Goal: Information Seeking & Learning: Learn about a topic

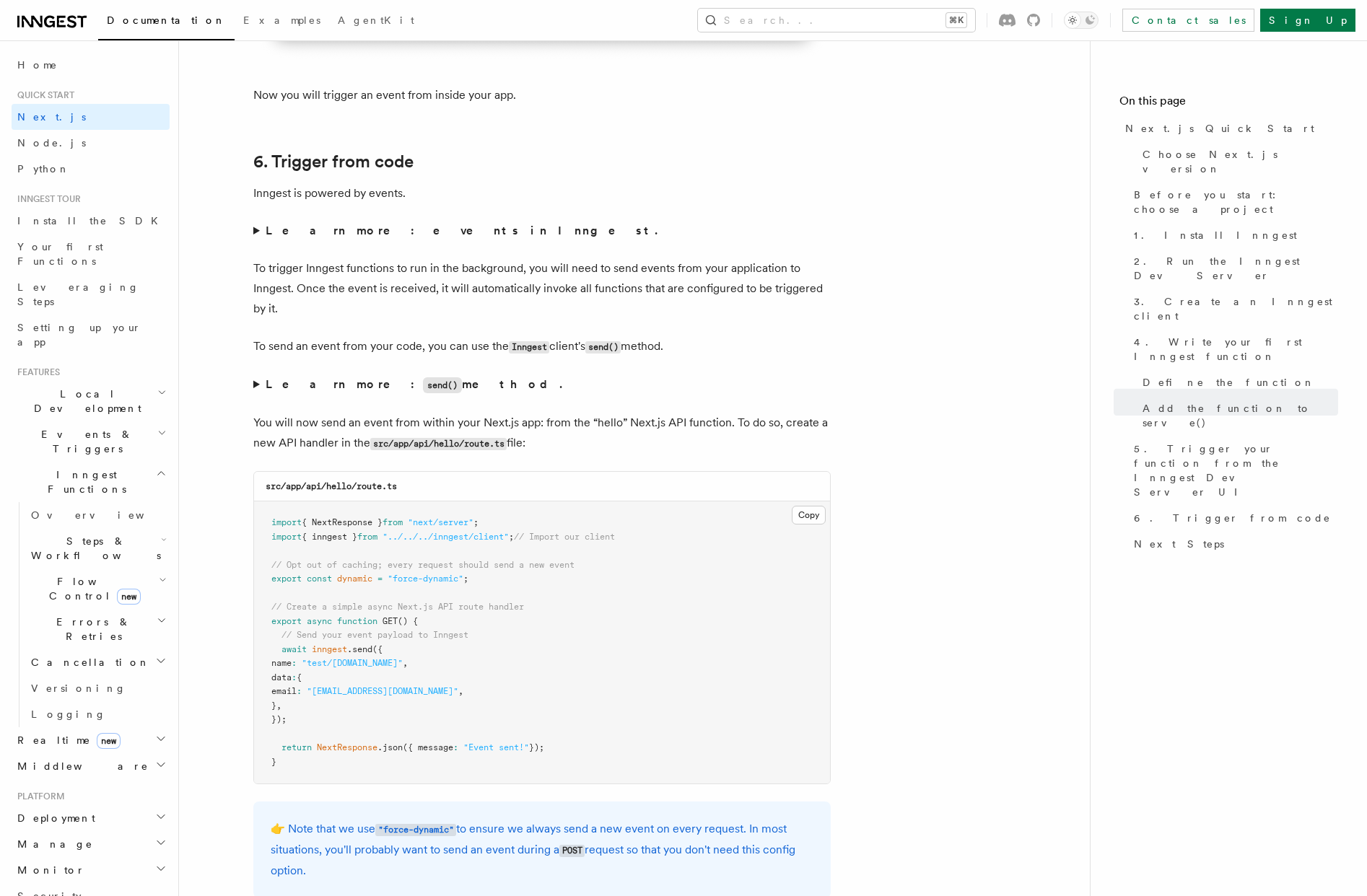
scroll to position [6853, 0]
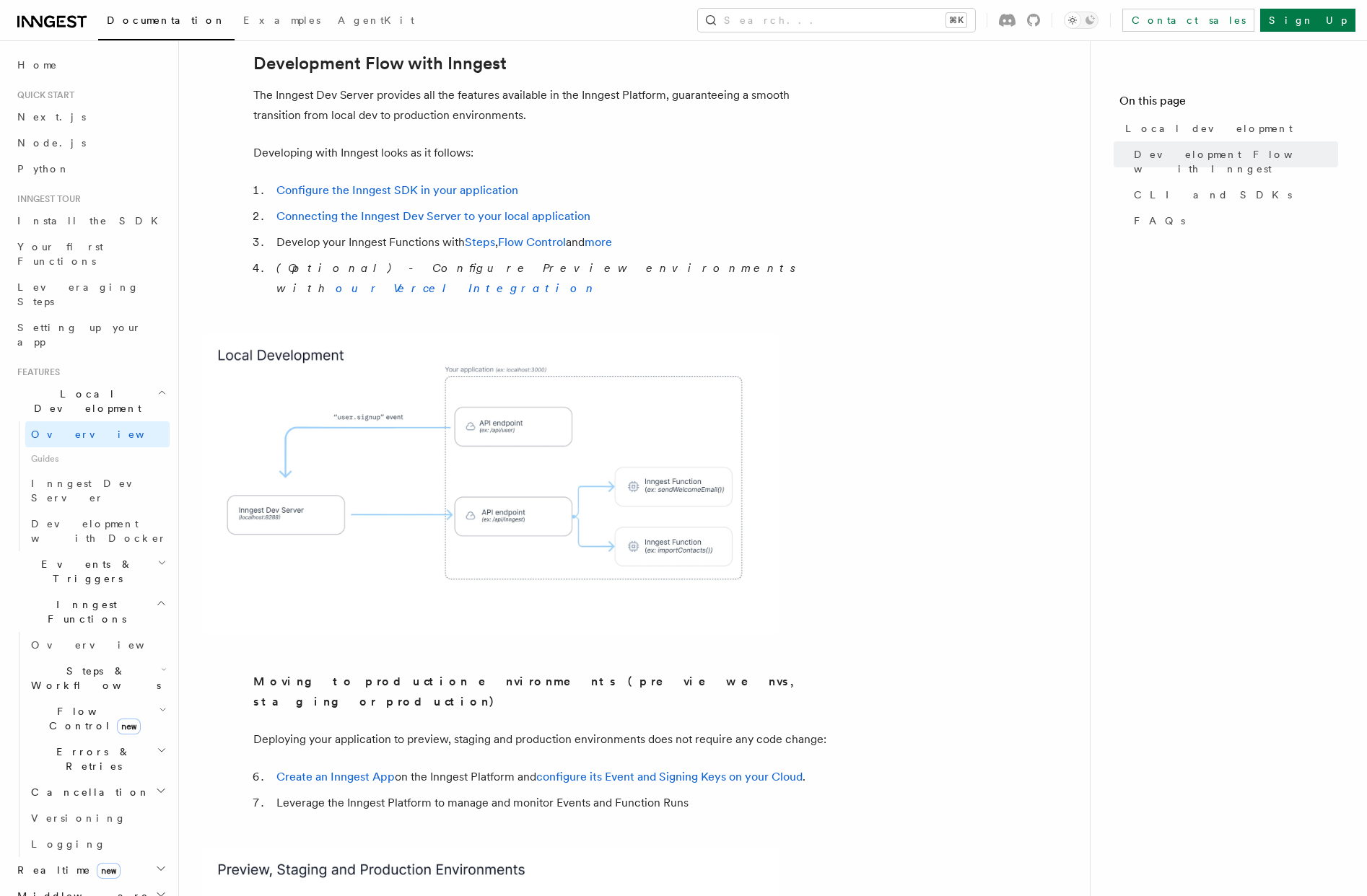
scroll to position [756, 0]
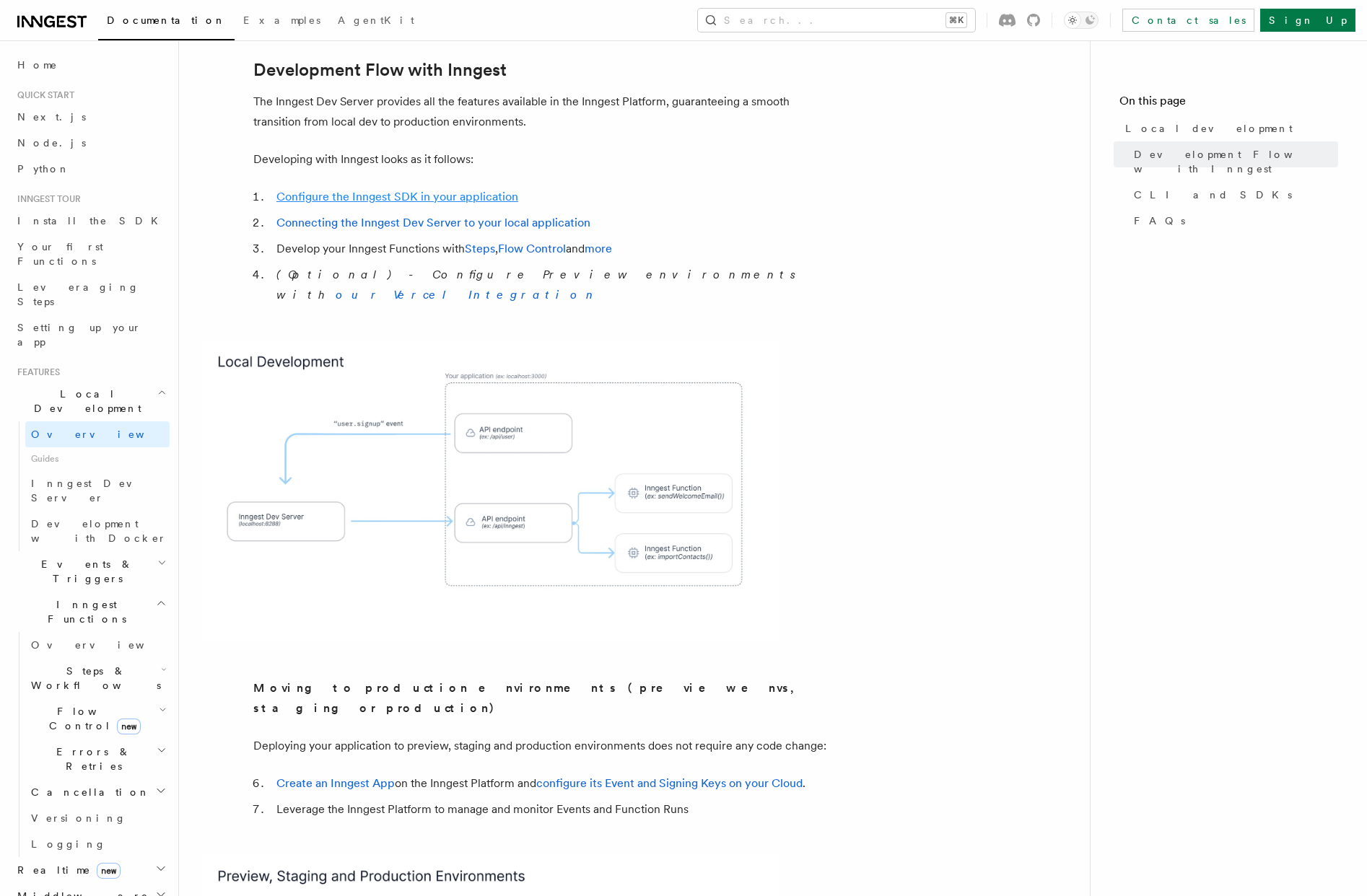
click at [409, 190] on link "Configure the Inngest SDK in your application" at bounding box center [397, 196] width 242 height 13
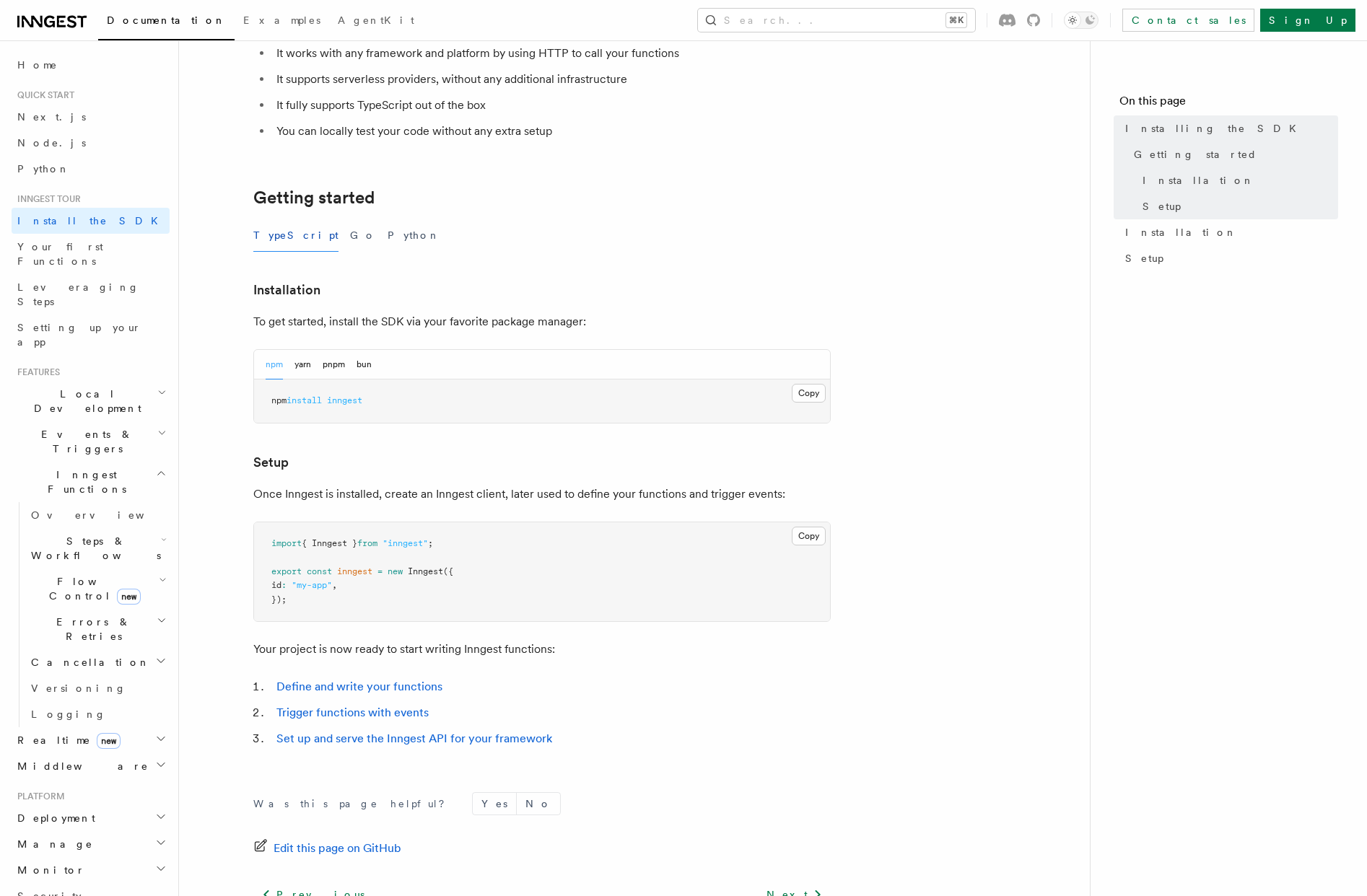
scroll to position [304, 0]
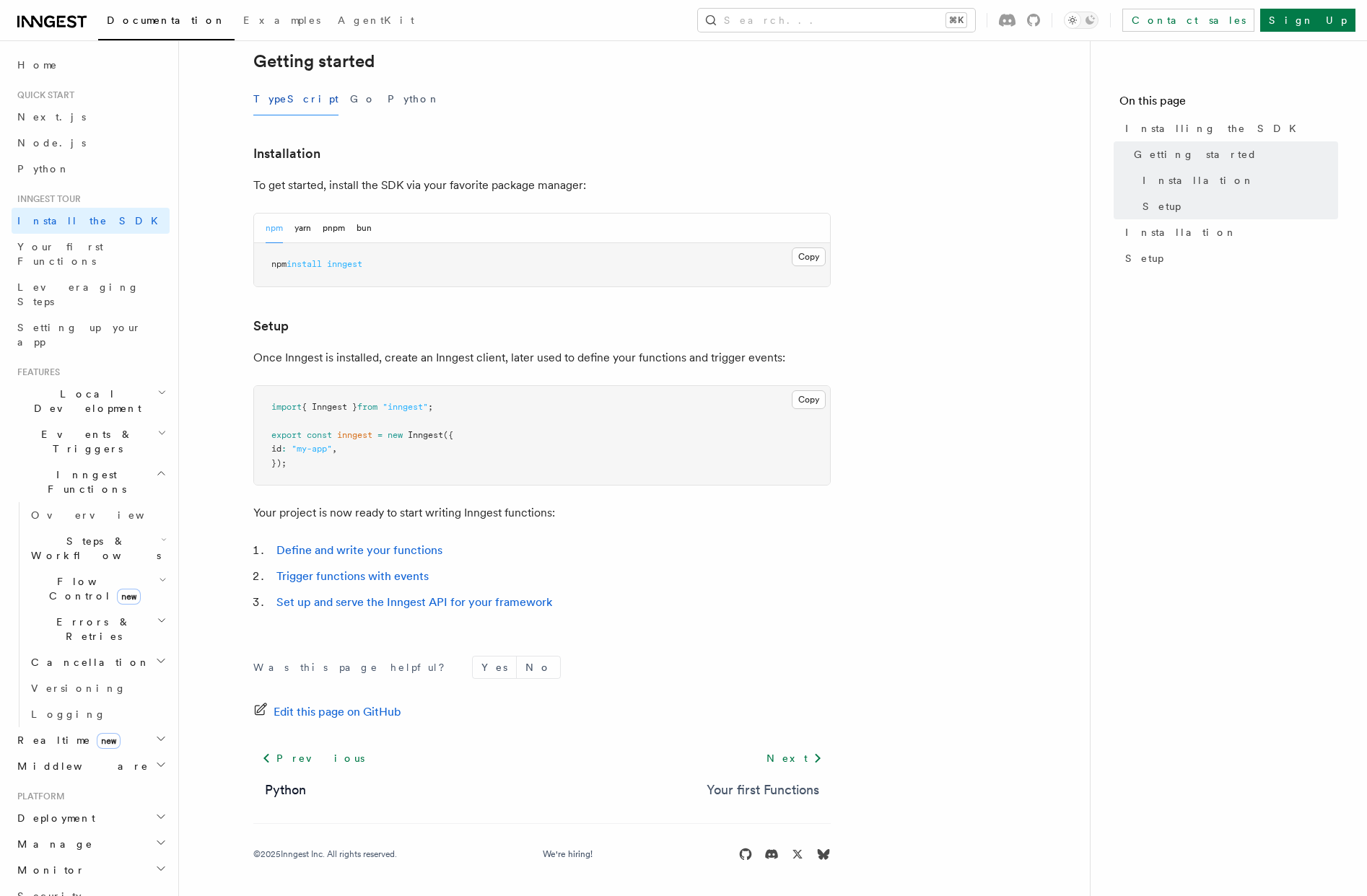
click at [789, 787] on link "Your first Functions" at bounding box center [762, 790] width 112 height 20
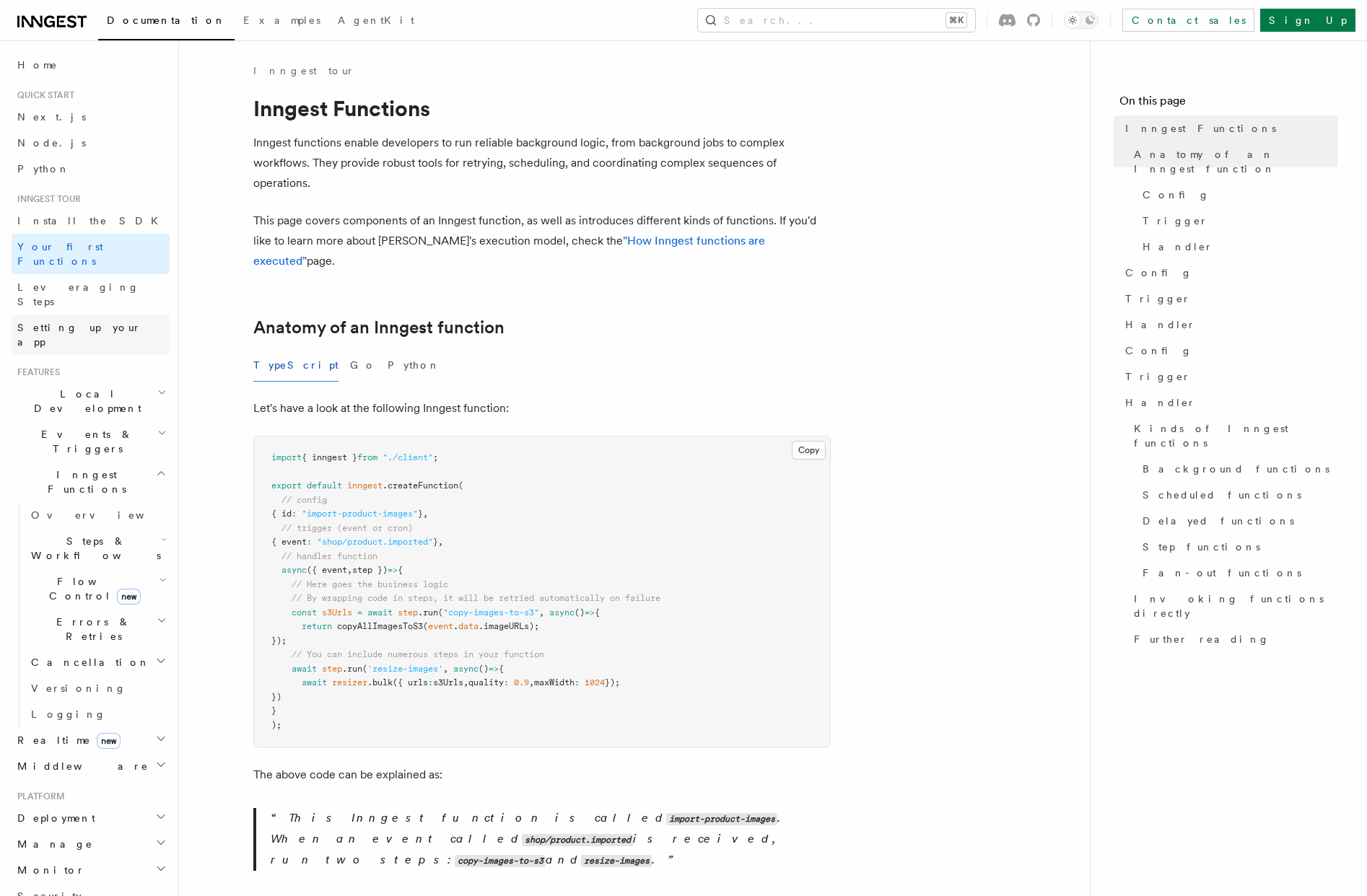
click at [82, 322] on span "Setting up your app" at bounding box center [79, 335] width 124 height 26
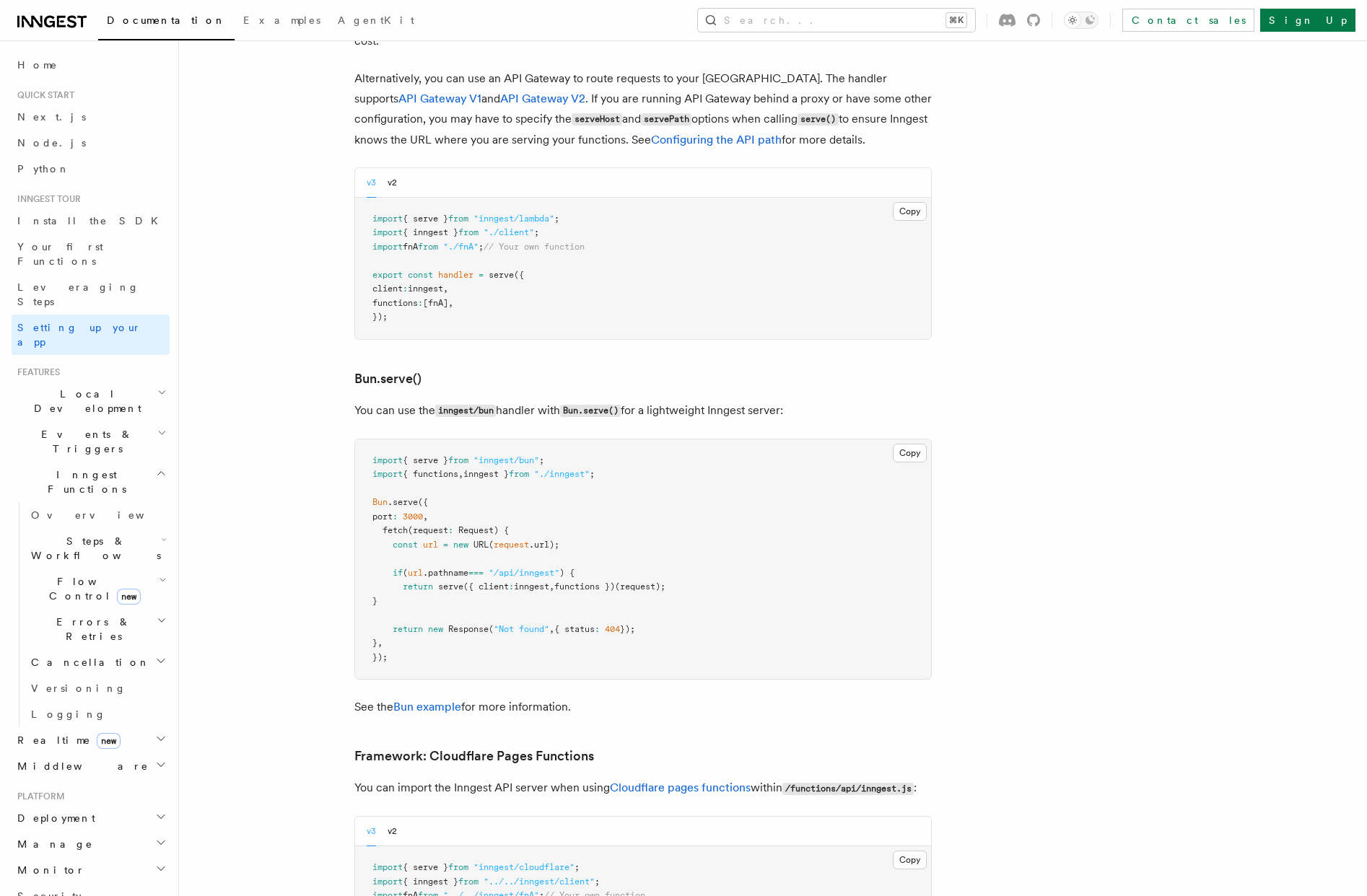
scroll to position [1906, 0]
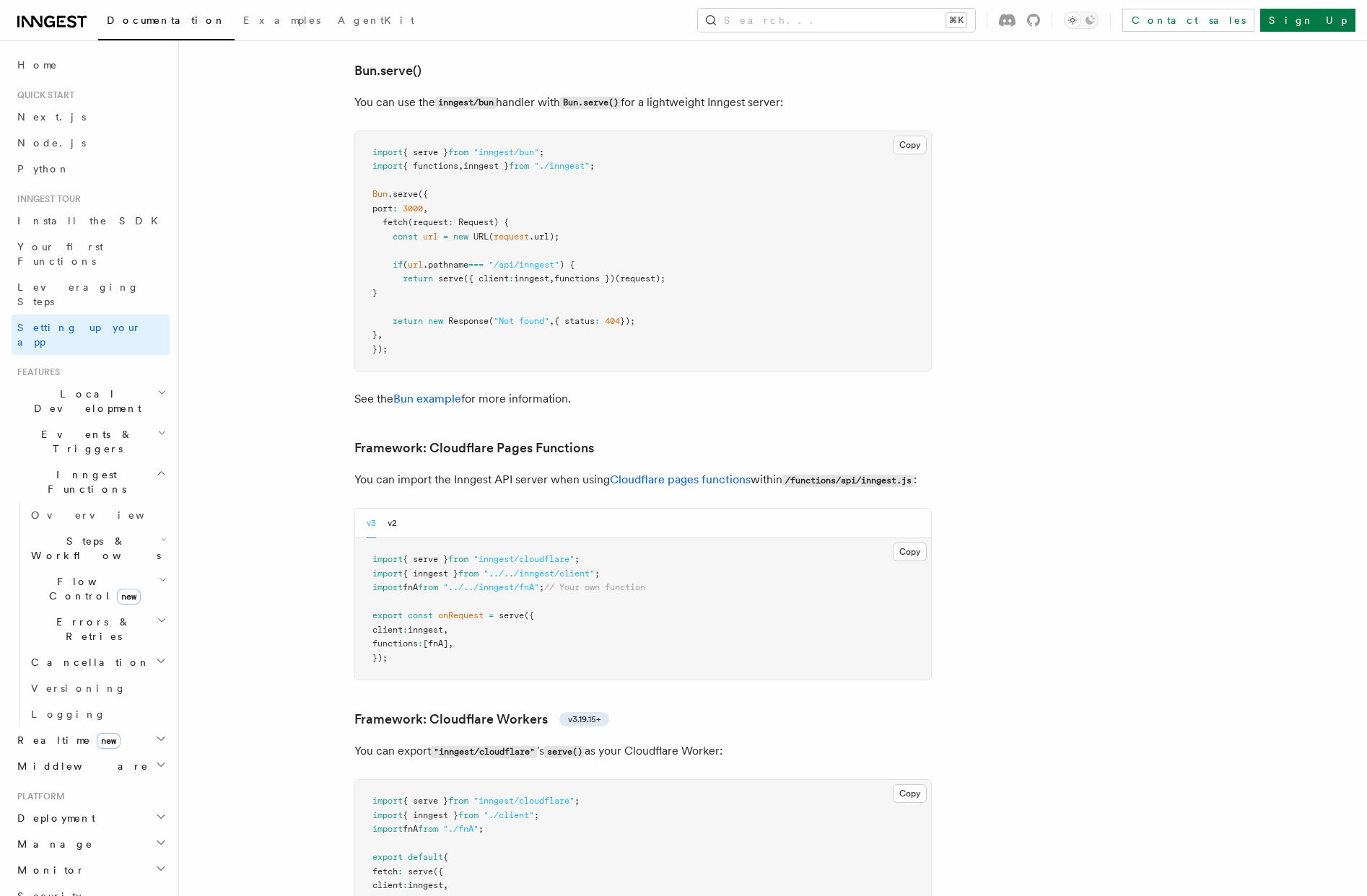
click at [74, 387] on span "Local Development" at bounding box center [85, 401] width 146 height 29
click at [73, 428] on span "Overview" at bounding box center [104, 434] width 148 height 12
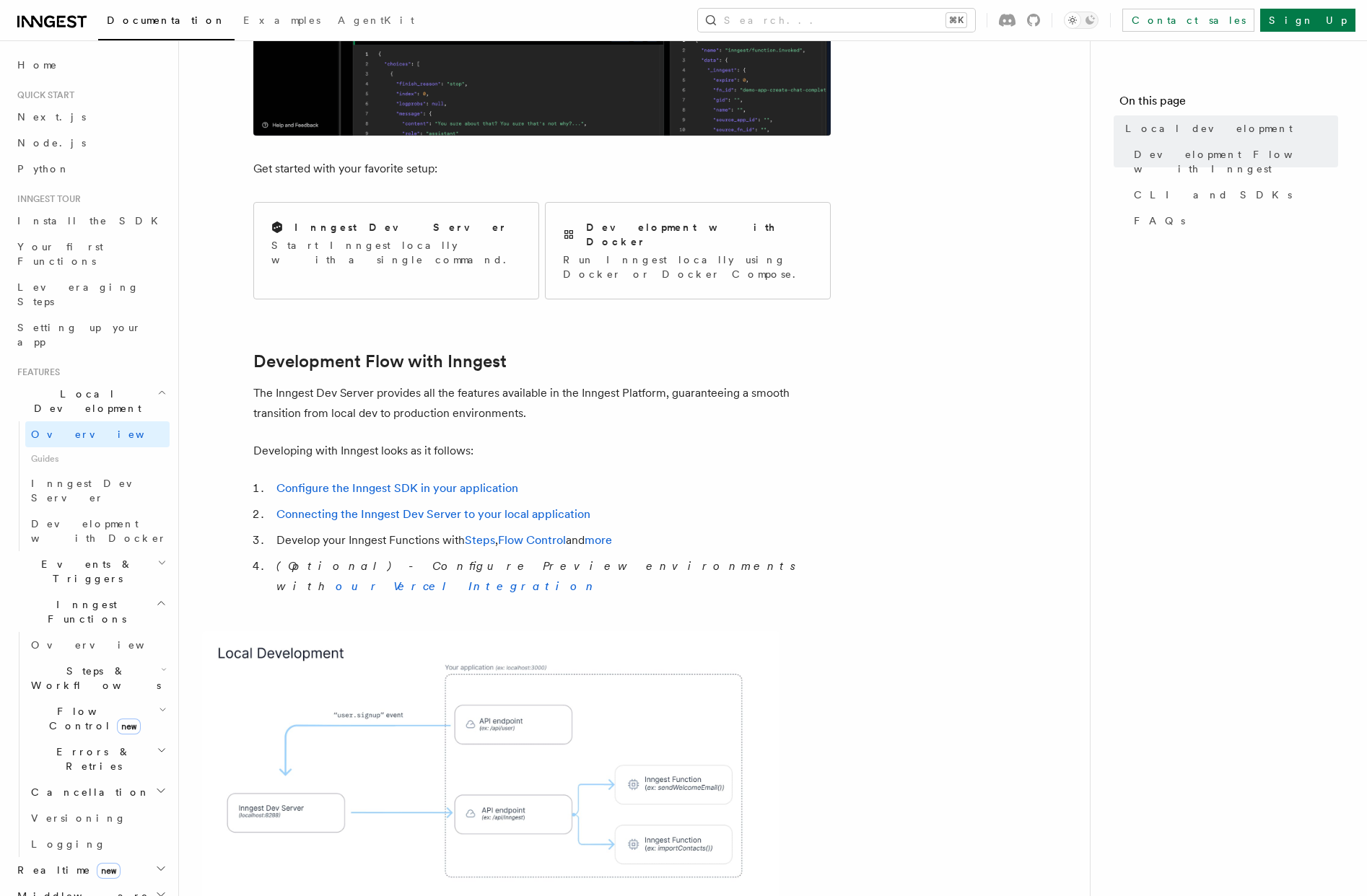
scroll to position [498, 0]
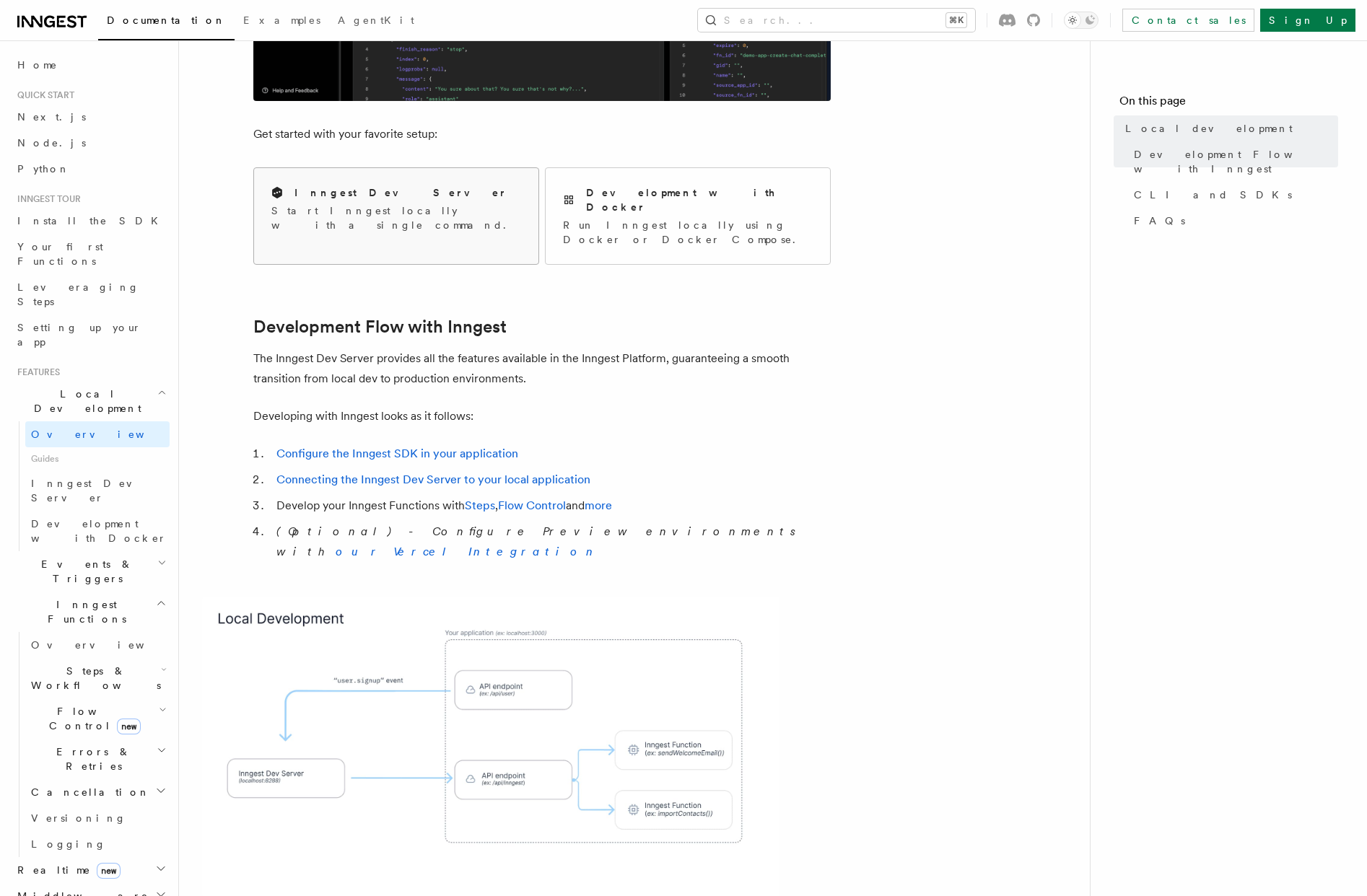
click at [308, 204] on p "Start Inngest locally with a single command." at bounding box center [397, 218] width 250 height 29
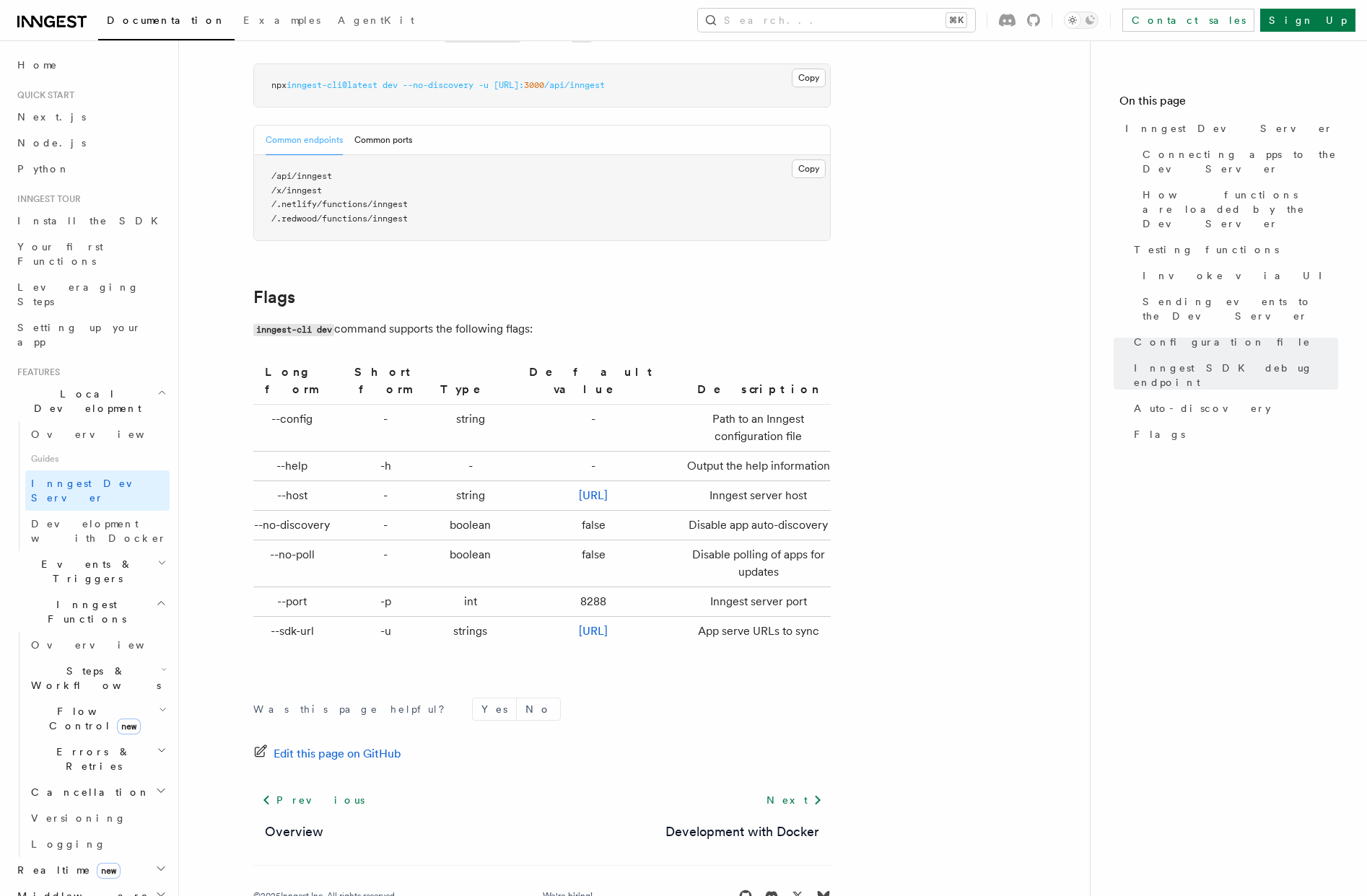
scroll to position [4555, 0]
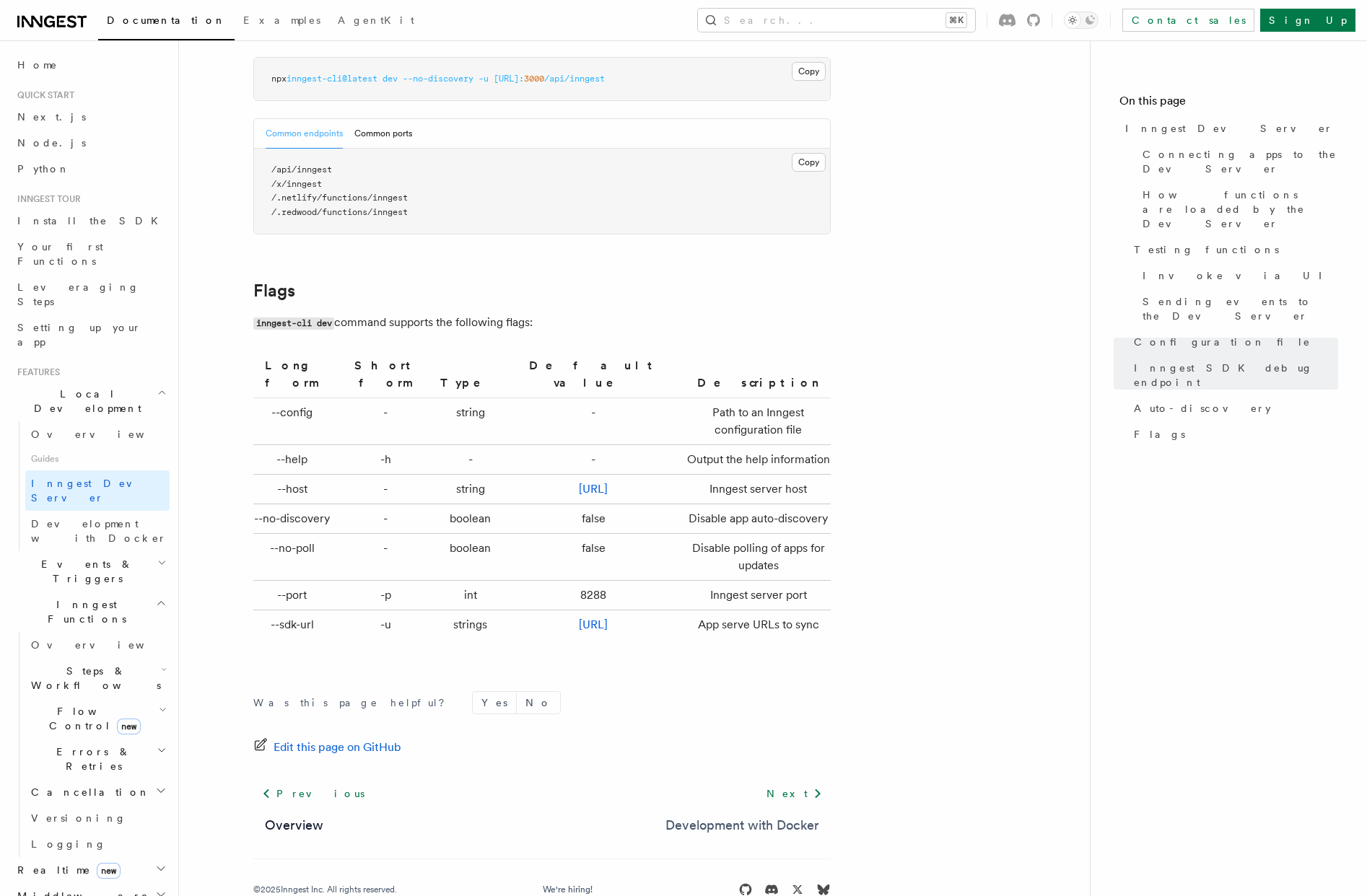
click at [729, 815] on link "Development with Docker" at bounding box center [742, 825] width 154 height 20
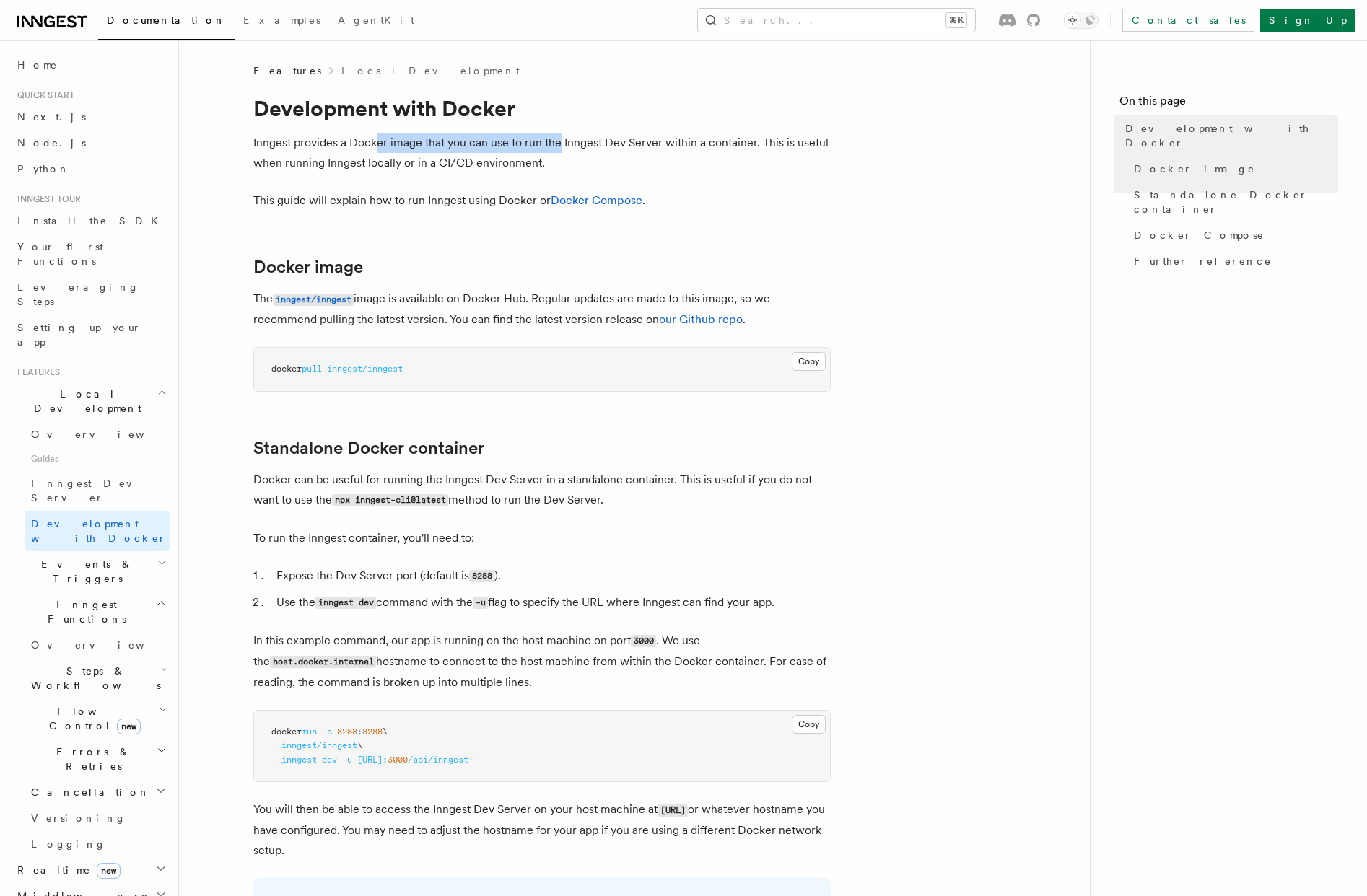
drag, startPoint x: 377, startPoint y: 144, endPoint x: 560, endPoint y: 137, distance: 183.1
click at [560, 137] on p "Inngest provides a Docker image that you can use to run the Inngest Dev Server …" at bounding box center [543, 153] width 578 height 40
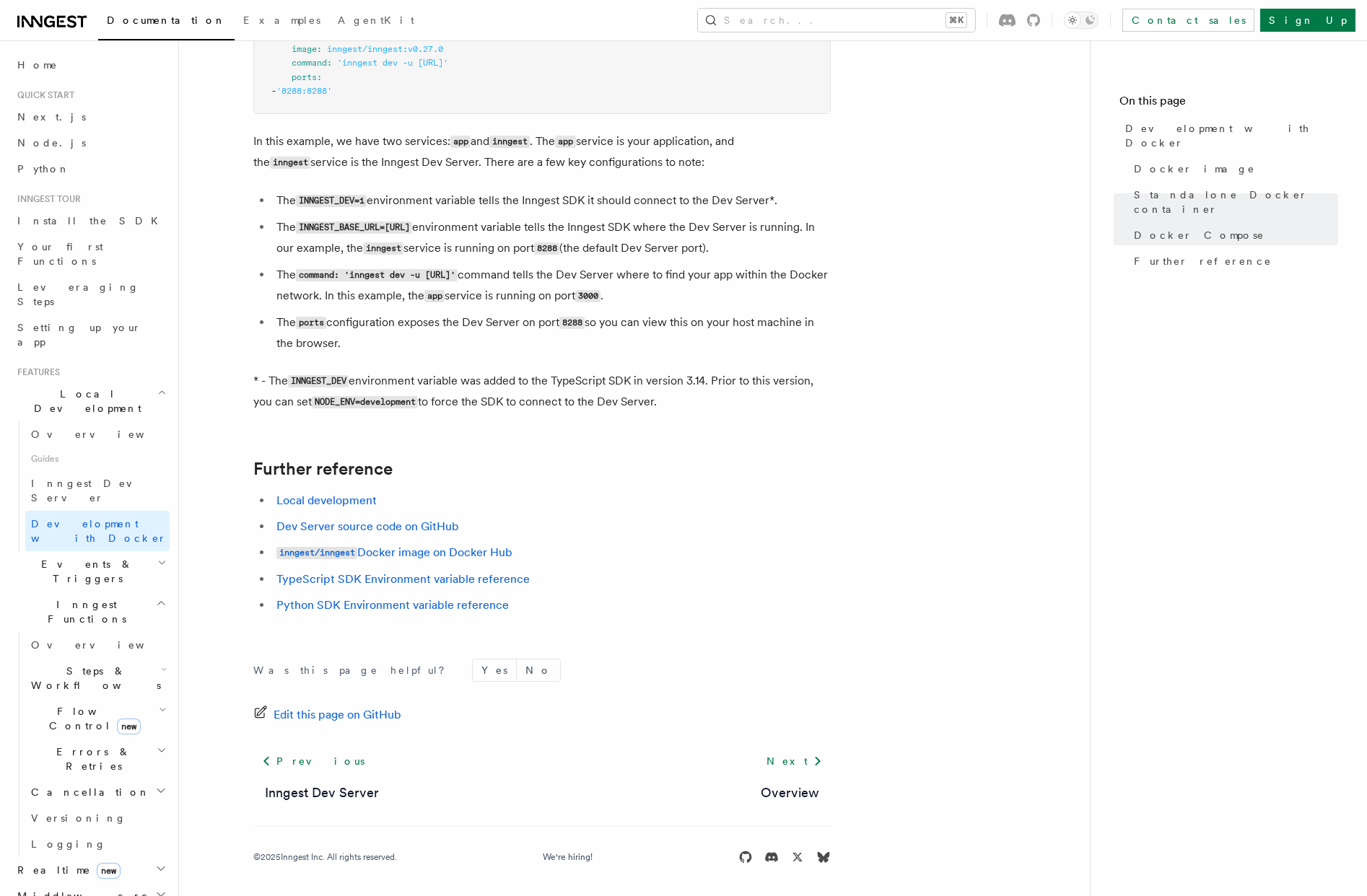
scroll to position [1223, 0]
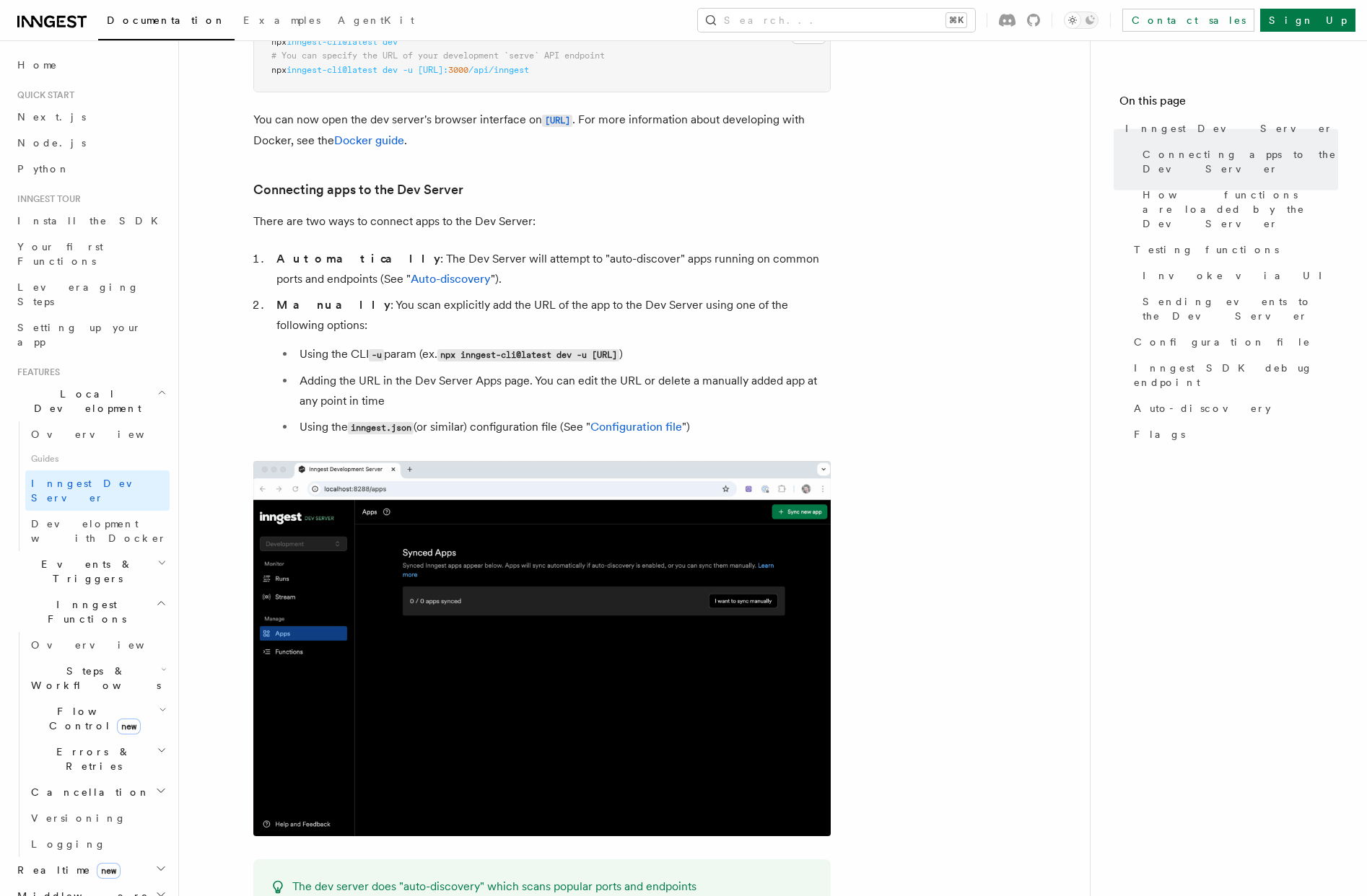
scroll to position [741, 0]
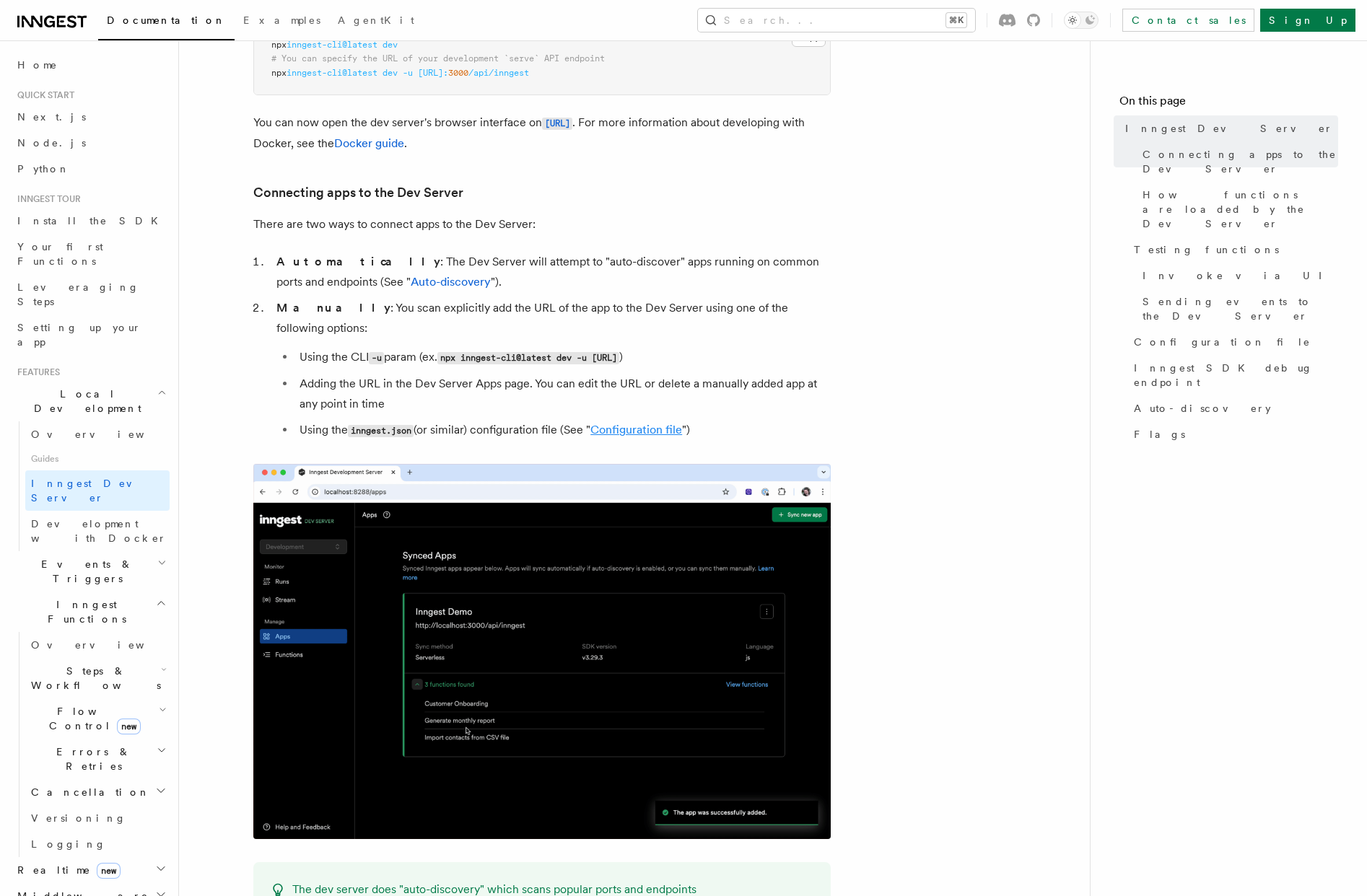
click at [625, 423] on link "Configuration file" at bounding box center [636, 429] width 92 height 13
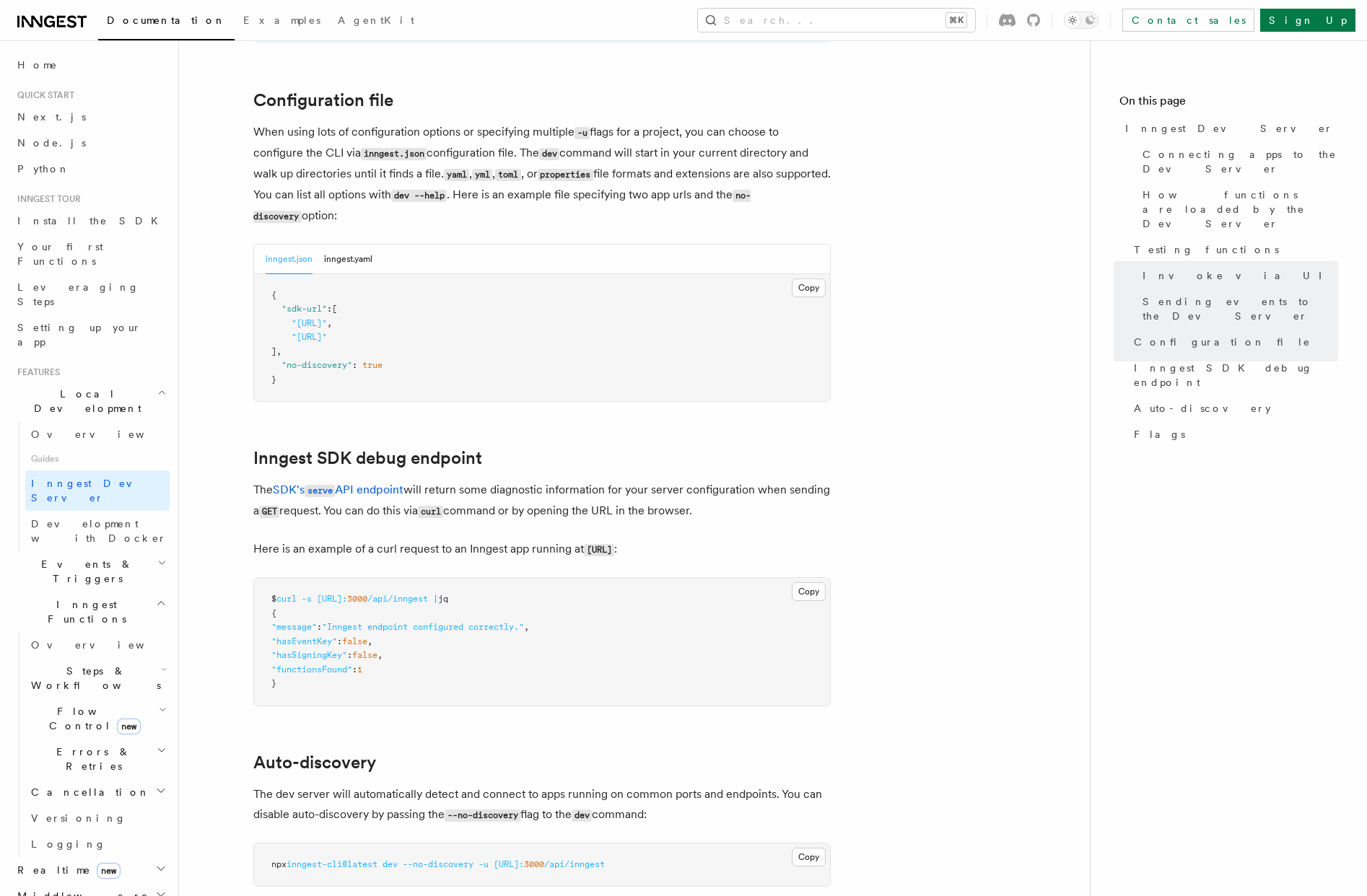
scroll to position [3770, 0]
click at [354, 243] on button "inngest.yaml" at bounding box center [348, 257] width 49 height 30
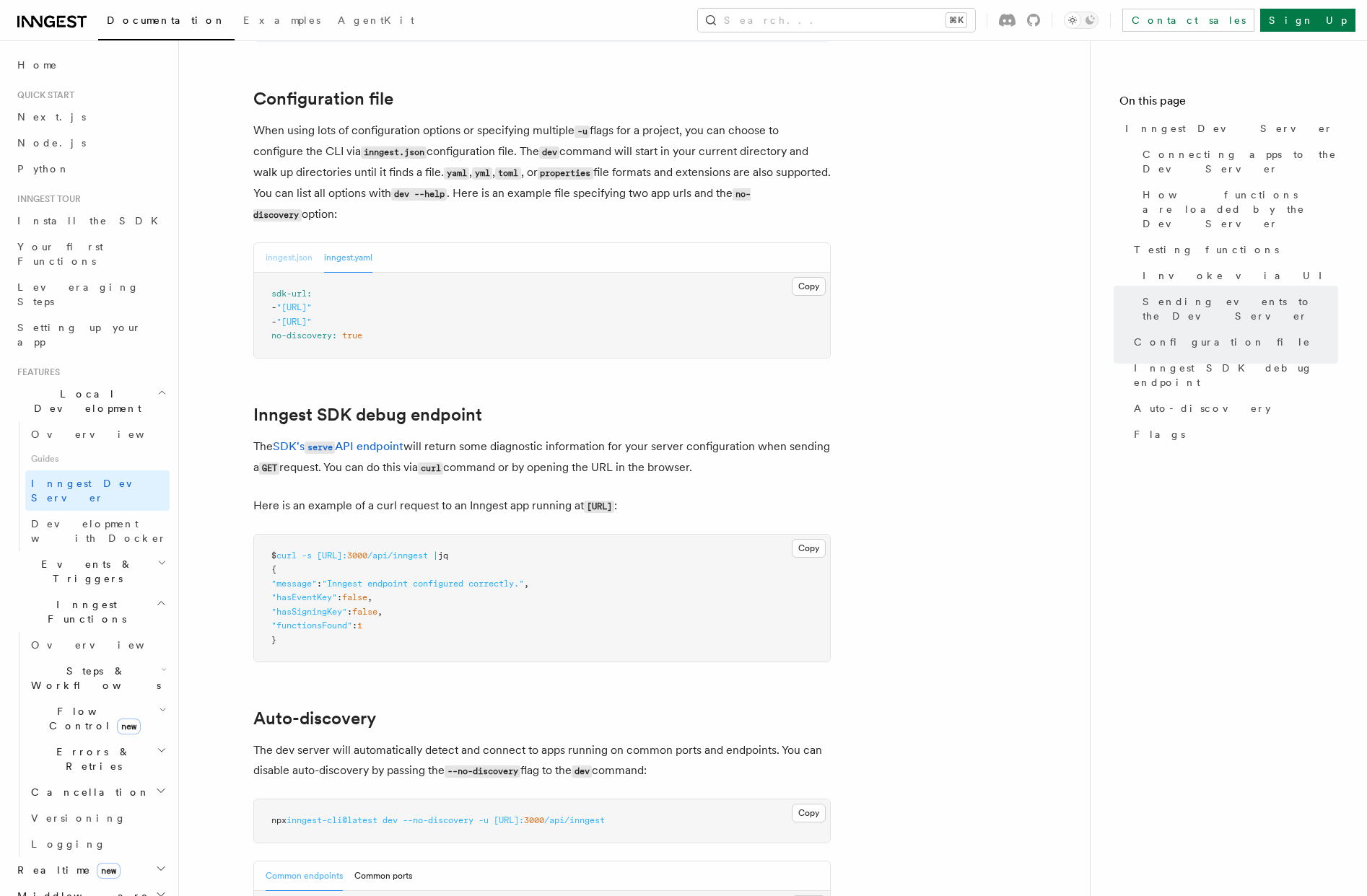
click at [297, 243] on button "inngest.json" at bounding box center [289, 257] width 47 height 30
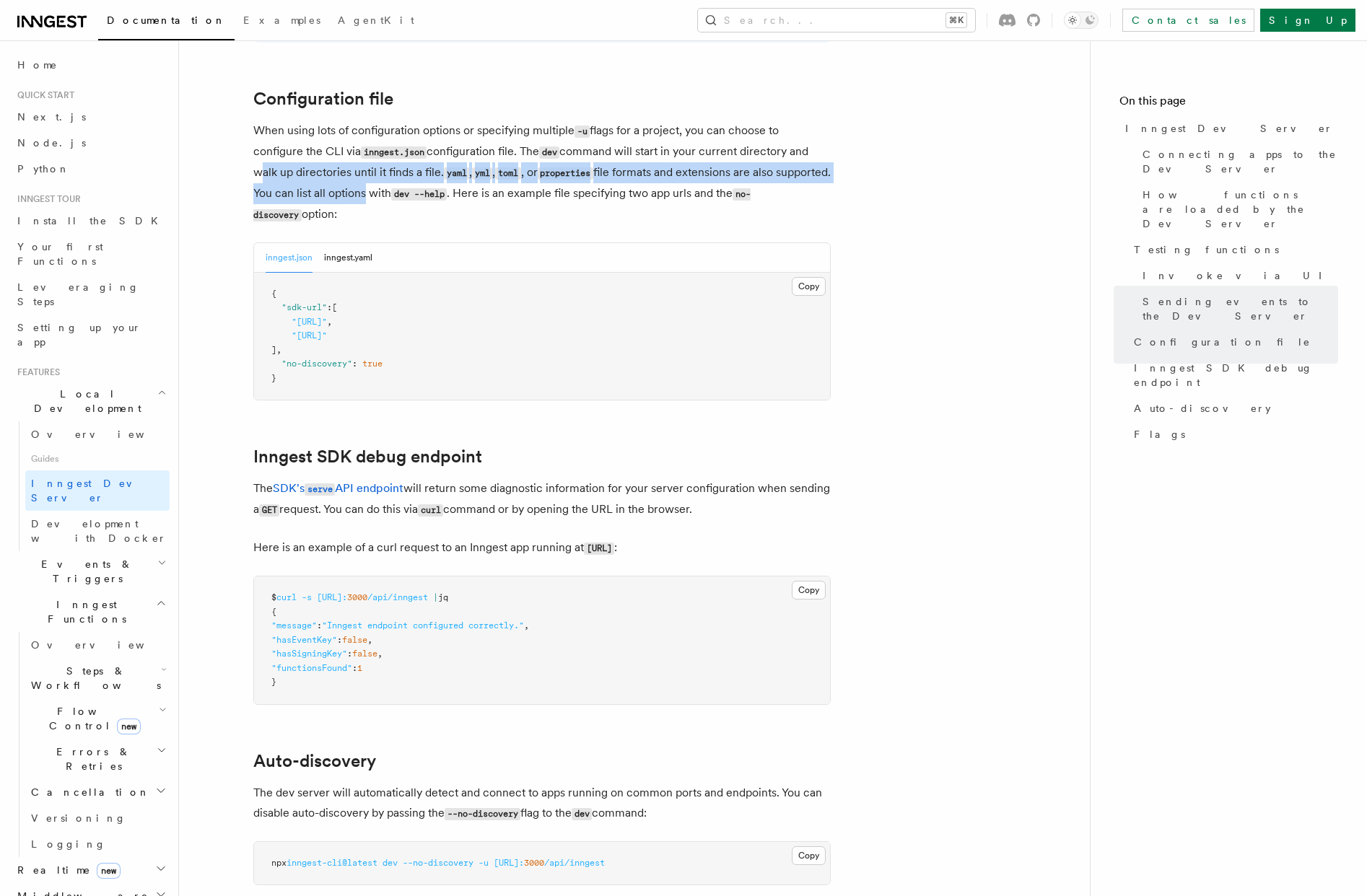
drag, startPoint x: 254, startPoint y: 153, endPoint x: 418, endPoint y: 174, distance: 165.3
click at [418, 174] on p "When using lots of configuration options or specifying multiple -u flags for a …" at bounding box center [543, 173] width 578 height 104
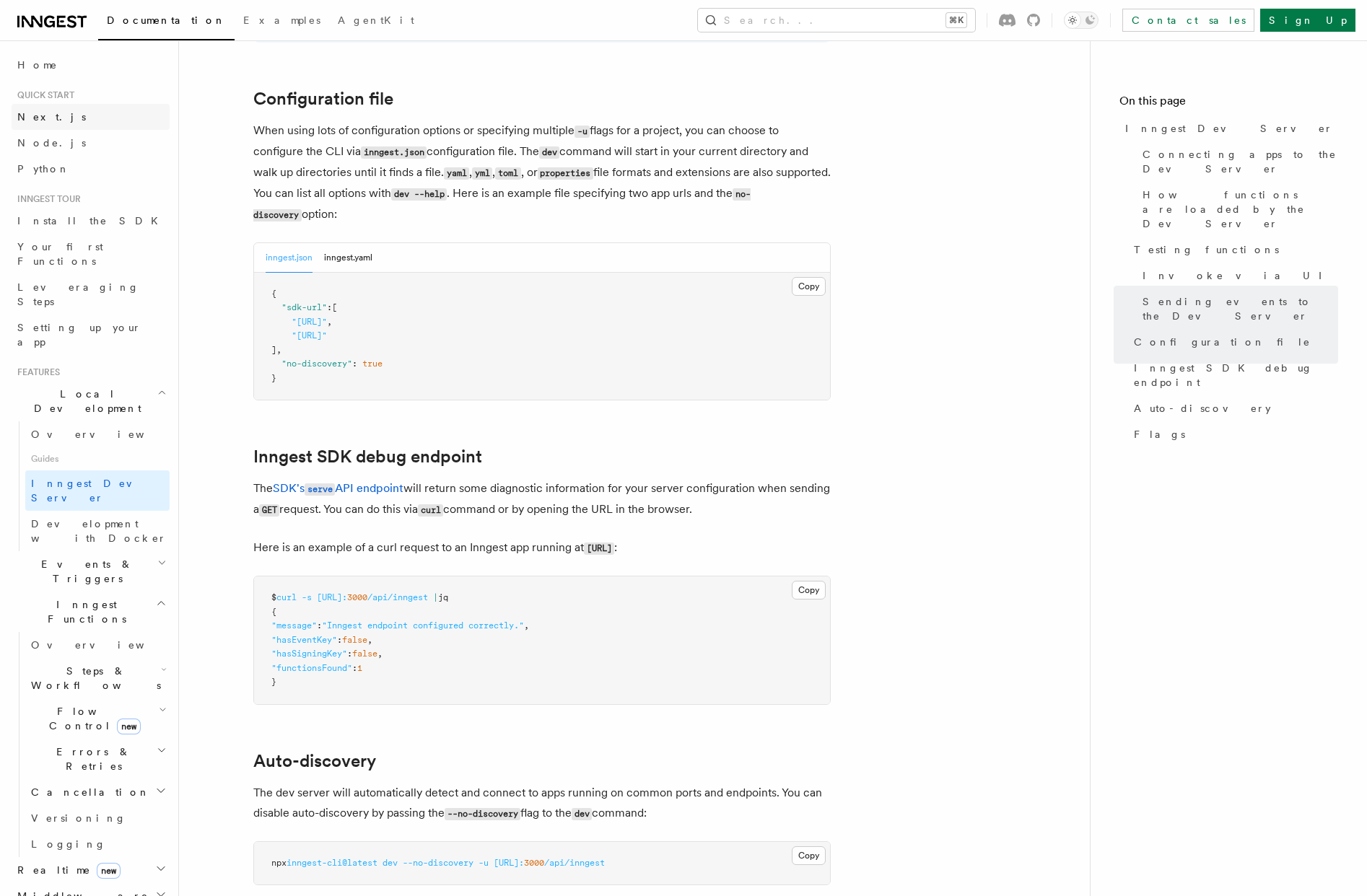
click at [67, 119] on link "Next.js" at bounding box center [91, 117] width 158 height 26
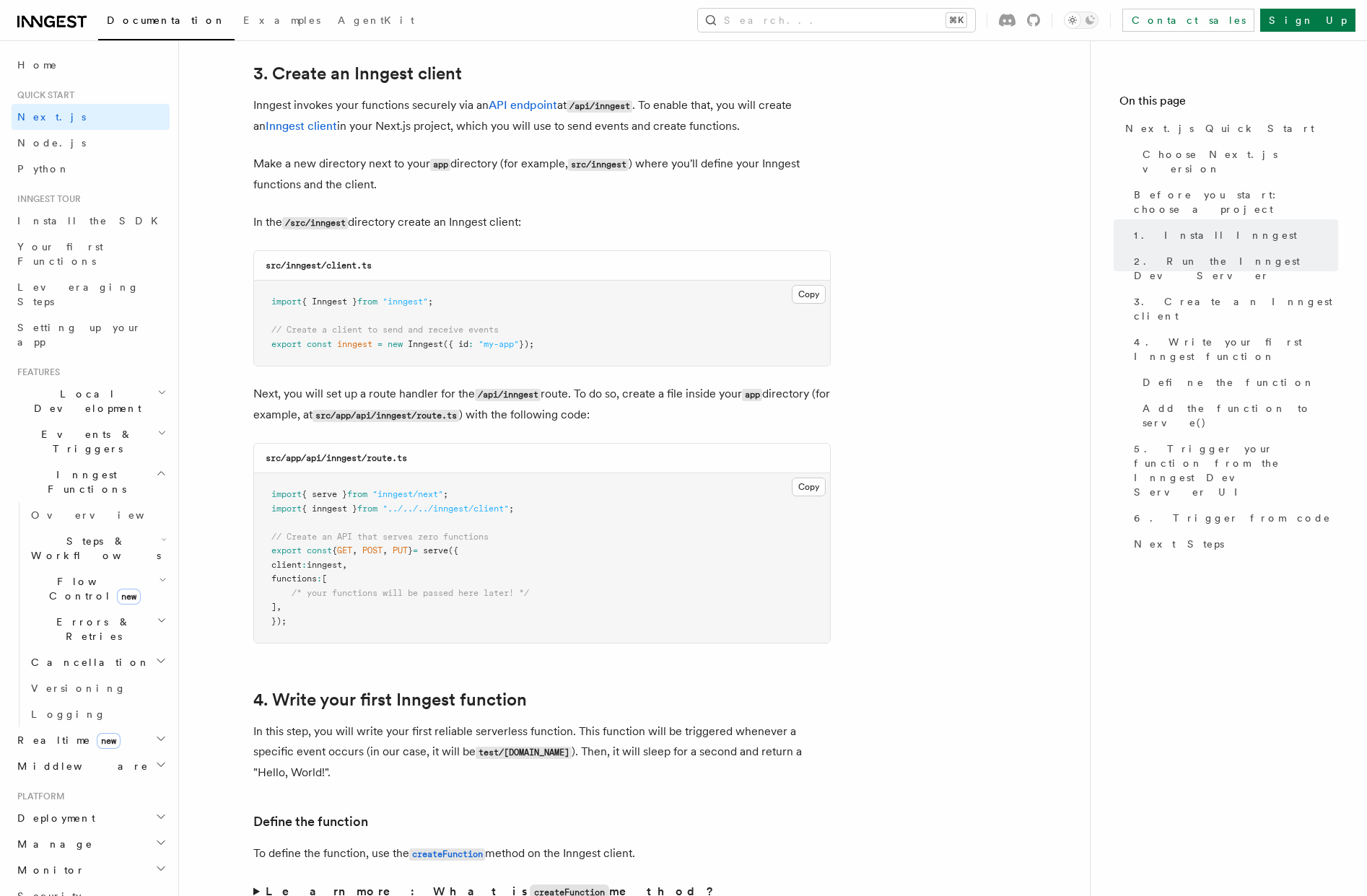
scroll to position [1721, 0]
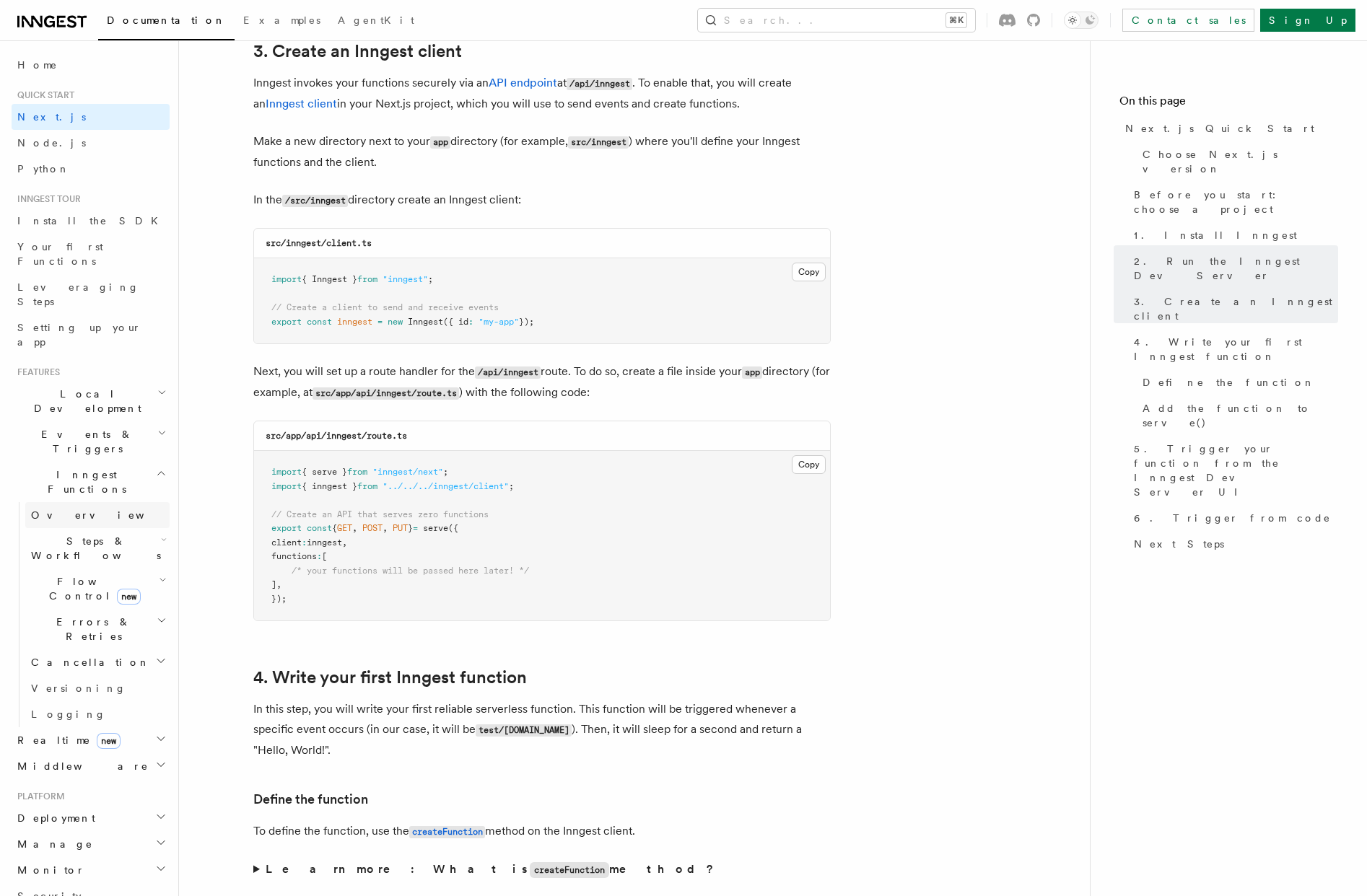
click at [61, 509] on span "Overview" at bounding box center [104, 515] width 148 height 12
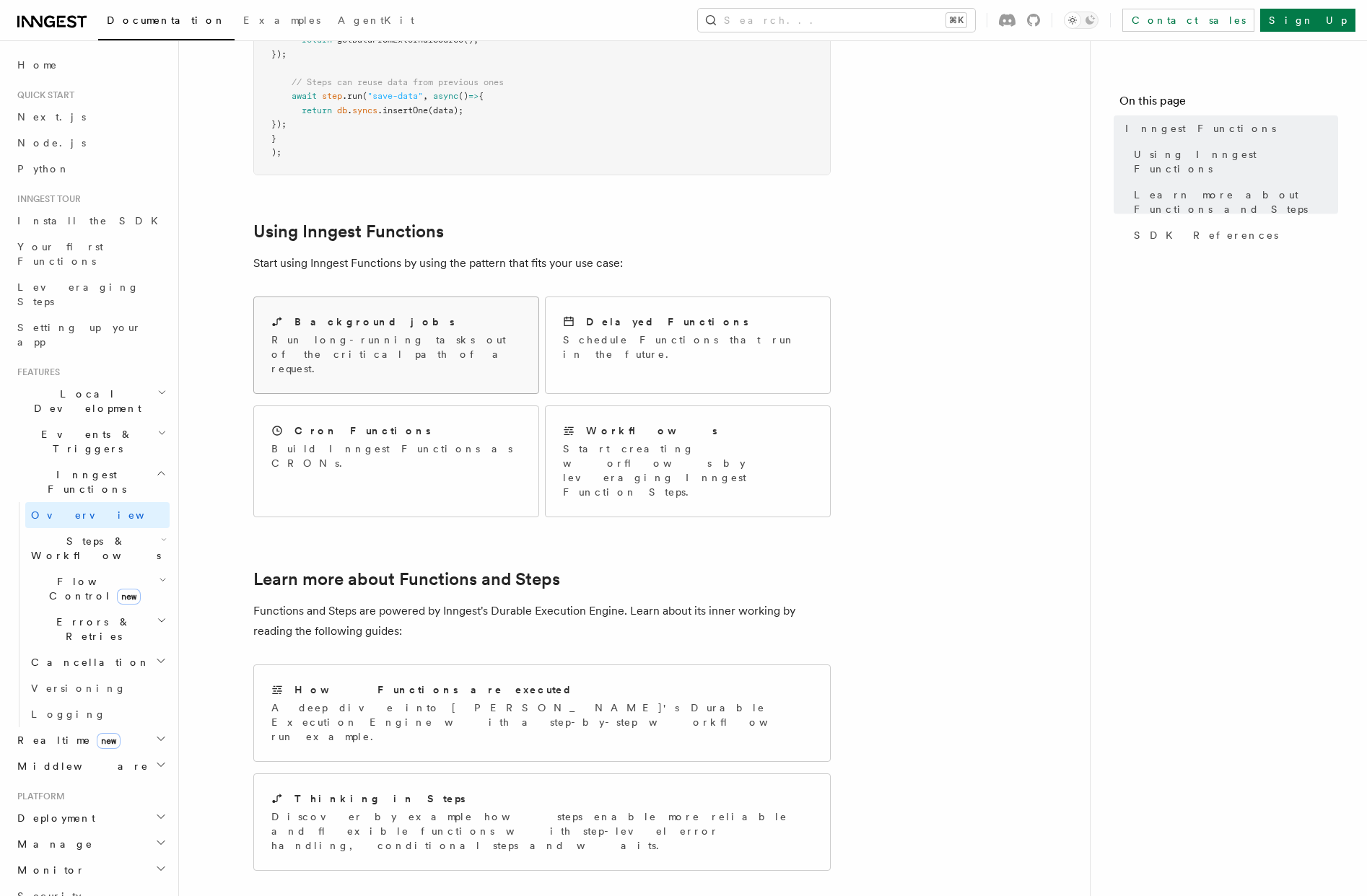
scroll to position [563, 0]
click at [382, 330] on p "Run long-running tasks out of the critical path of a request." at bounding box center [397, 352] width 250 height 43
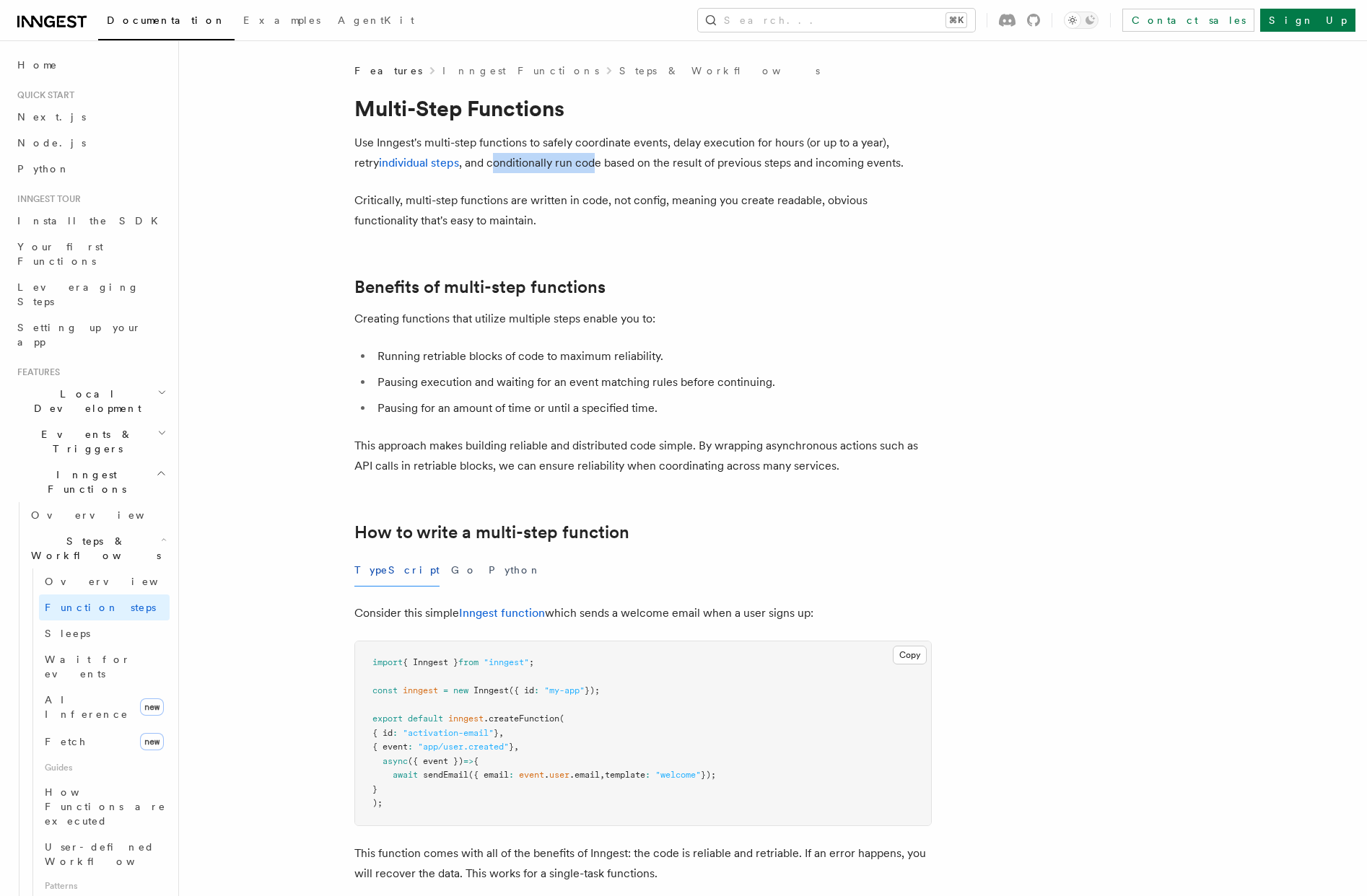
drag, startPoint x: 472, startPoint y: 164, endPoint x: 568, endPoint y: 165, distance: 96.0
click at [568, 165] on p "Use Inngest's multi-step functions to safely coordinate events, delay execution…" at bounding box center [643, 153] width 578 height 40
drag, startPoint x: 473, startPoint y: 201, endPoint x: 611, endPoint y: 202, distance: 138.0
click at [611, 202] on p "Critically, multi-step functions are written in code, not config, meaning you c…" at bounding box center [643, 211] width 578 height 40
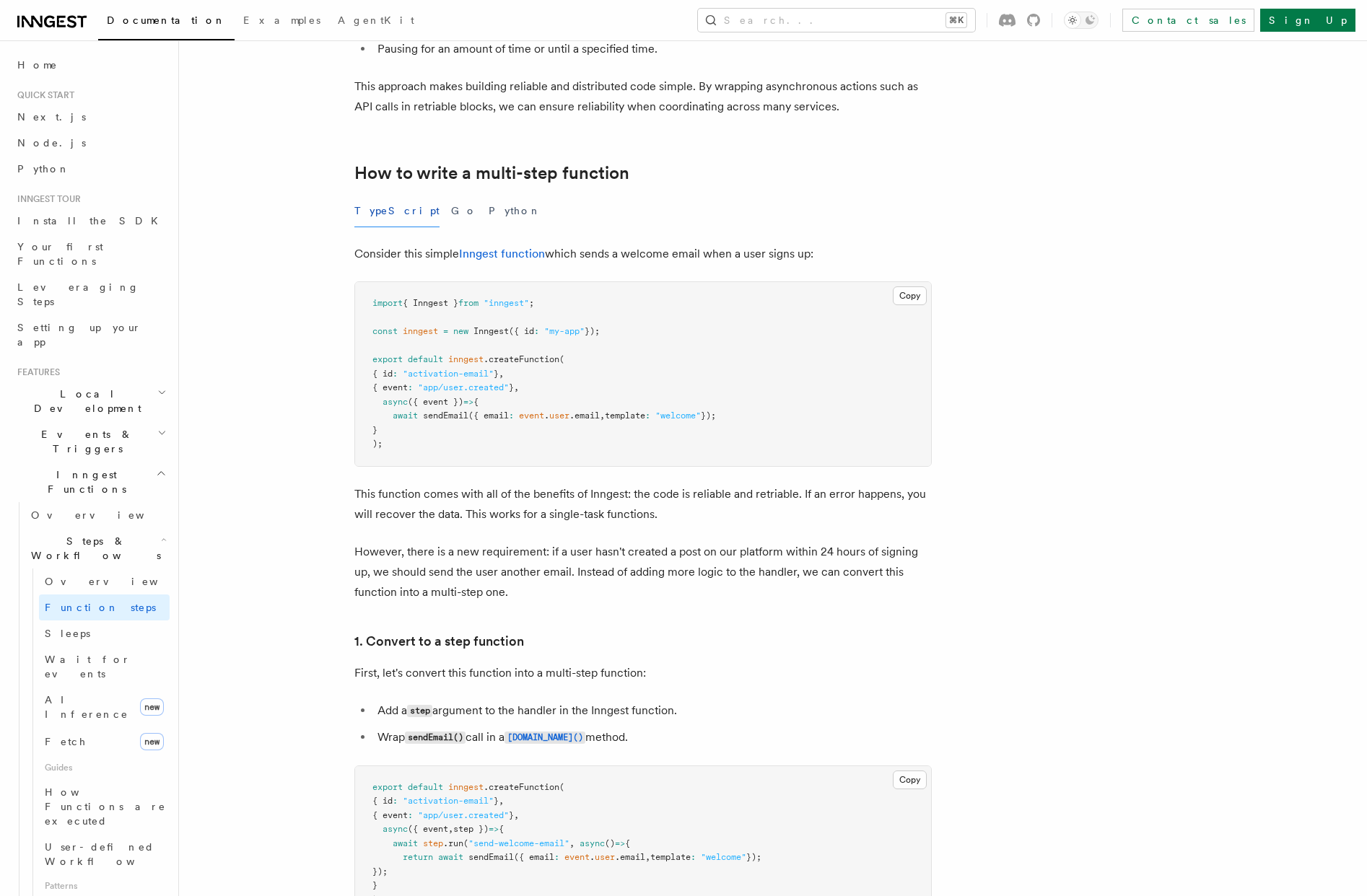
scroll to position [361, 0]
drag, startPoint x: 436, startPoint y: 388, endPoint x: 531, endPoint y: 390, distance: 95.0
click at [519, 390] on span "{ event : "app/user.created" } ," at bounding box center [445, 386] width 147 height 10
click at [579, 381] on pre "import { Inngest } from "inngest" ; const inngest = new Inngest ({ id : "my-app…" at bounding box center [643, 372] width 576 height 184
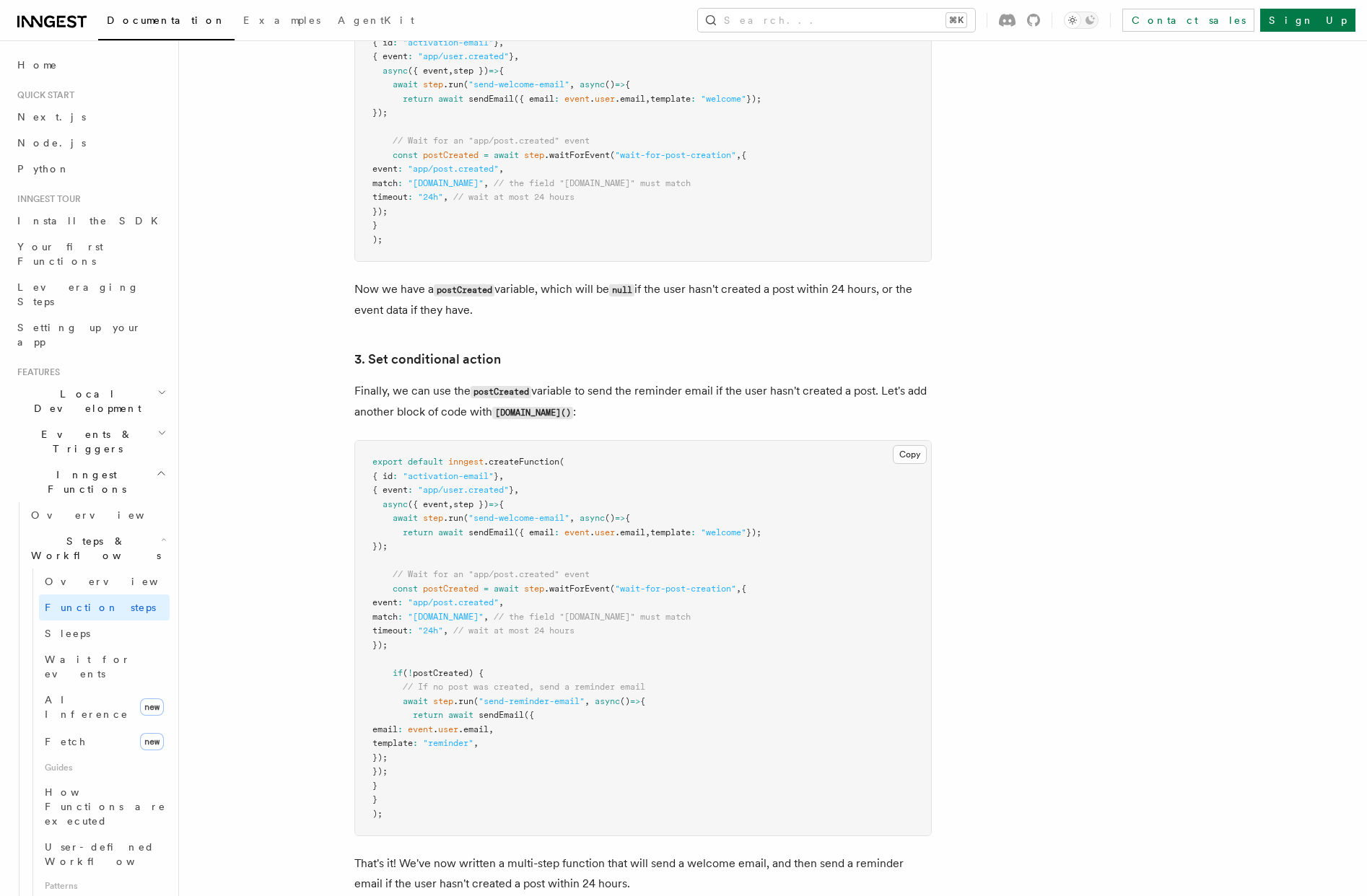
scroll to position [1618, 0]
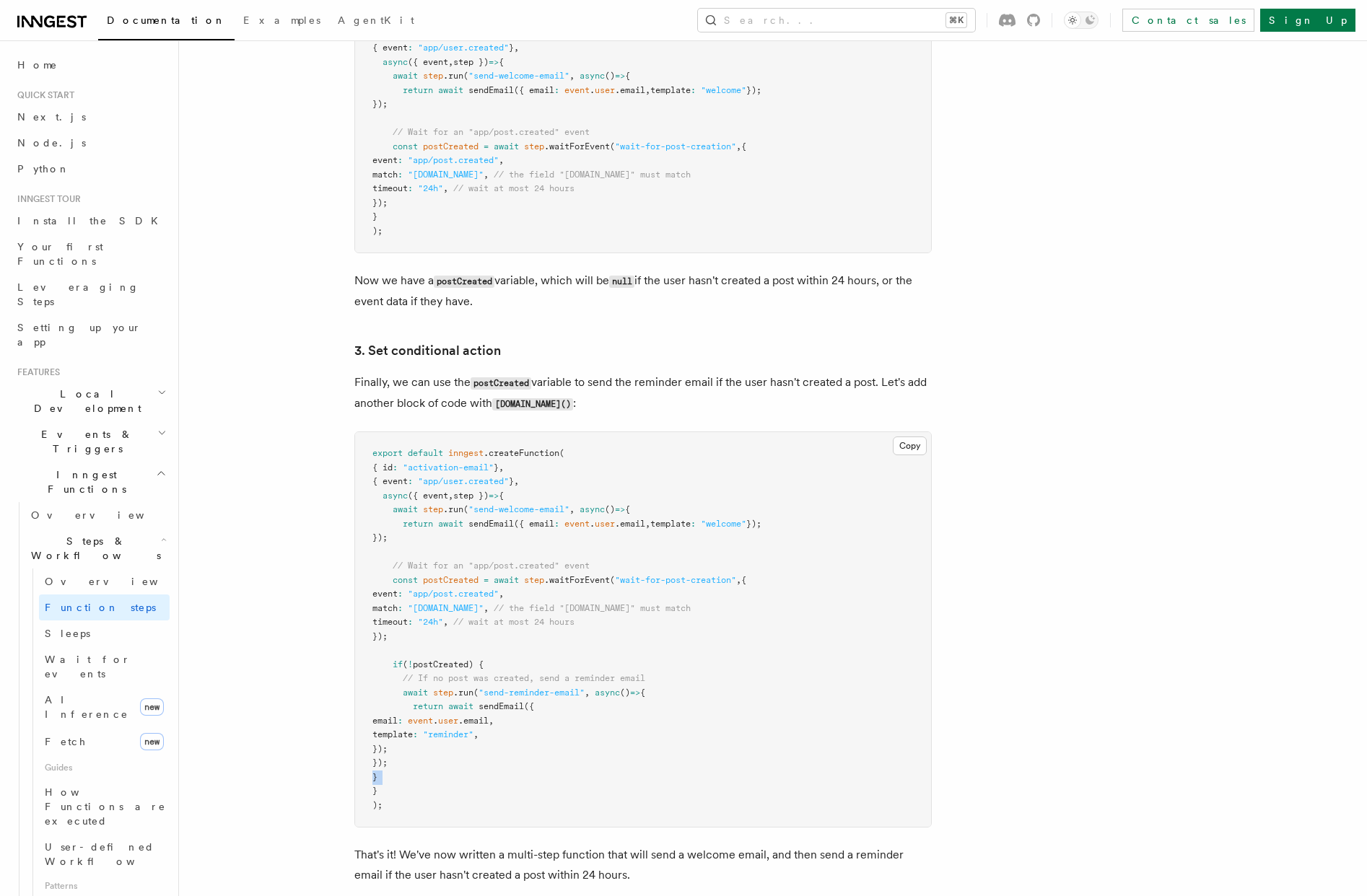
click at [366, 775] on pre "export default inngest .createFunction ( { id : "activation-email" } , { event …" at bounding box center [643, 629] width 576 height 395
click at [383, 808] on pre "export default inngest .createFunction ( { id : "activation-email" } , { event …" at bounding box center [643, 629] width 576 height 395
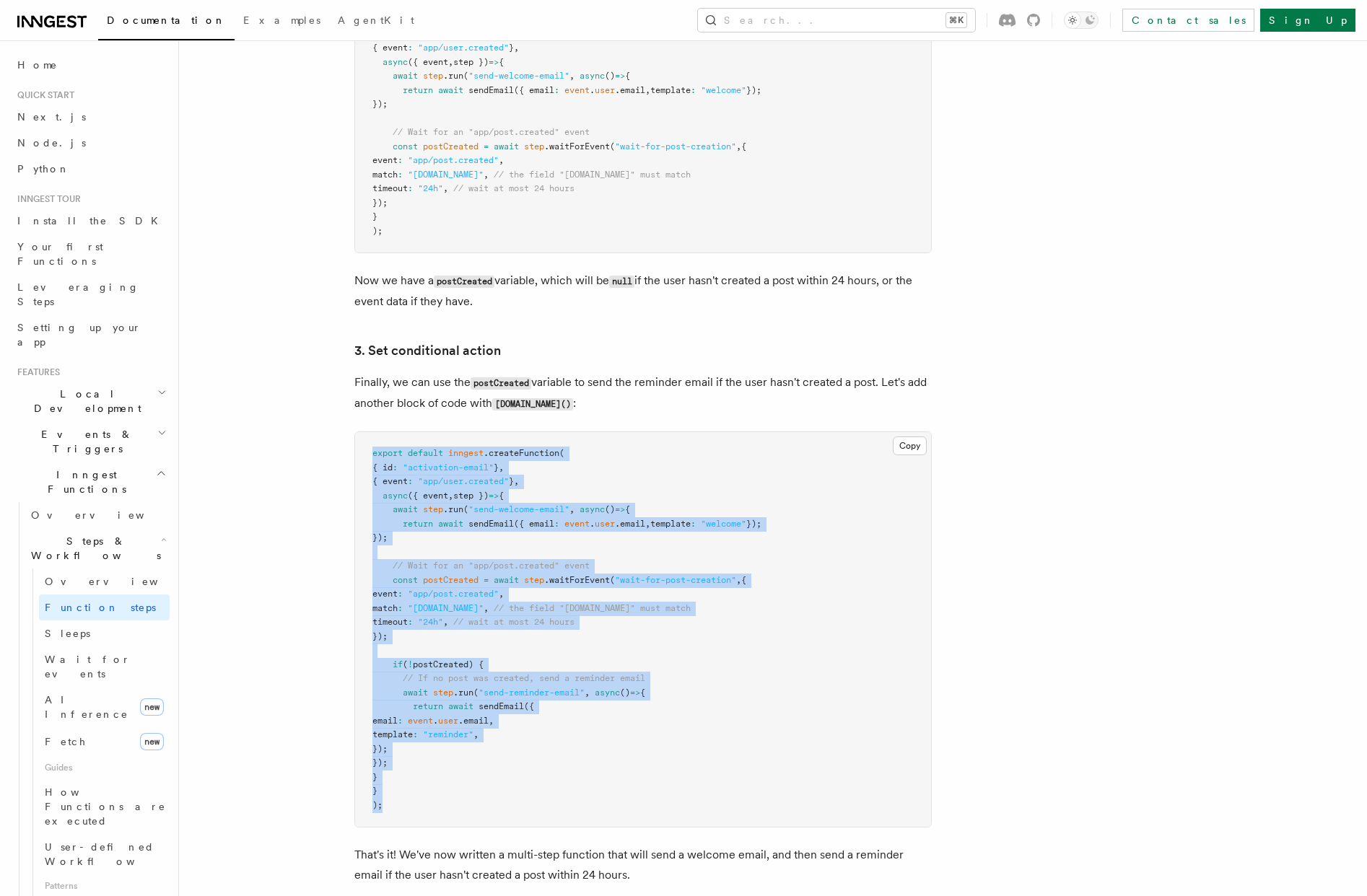
drag, startPoint x: 385, startPoint y: 810, endPoint x: 367, endPoint y: 458, distance: 352.5
click at [367, 458] on pre "export default inngest .createFunction ( { id : "activation-email" } , { event …" at bounding box center [643, 629] width 576 height 395
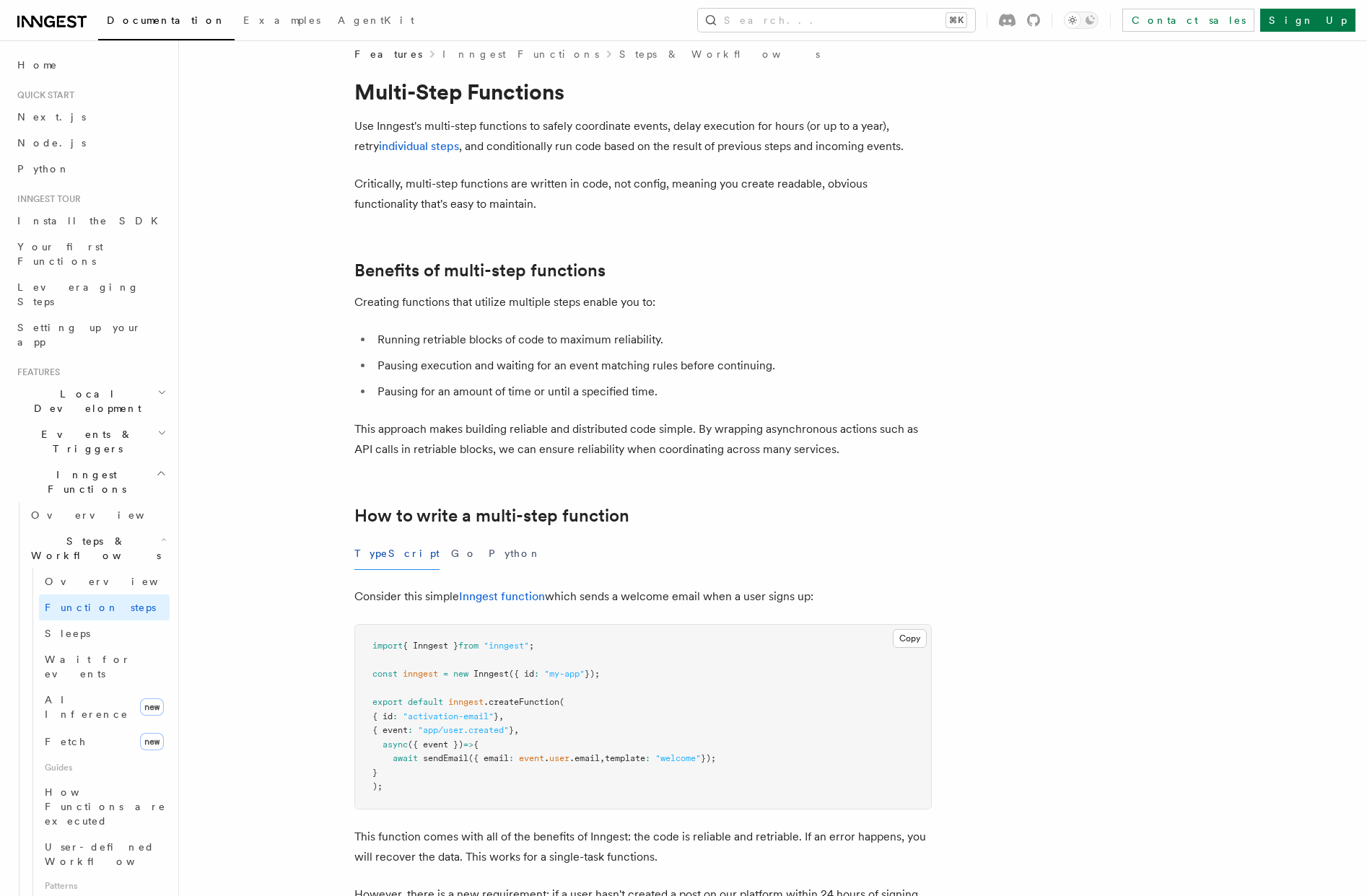
scroll to position [0, 0]
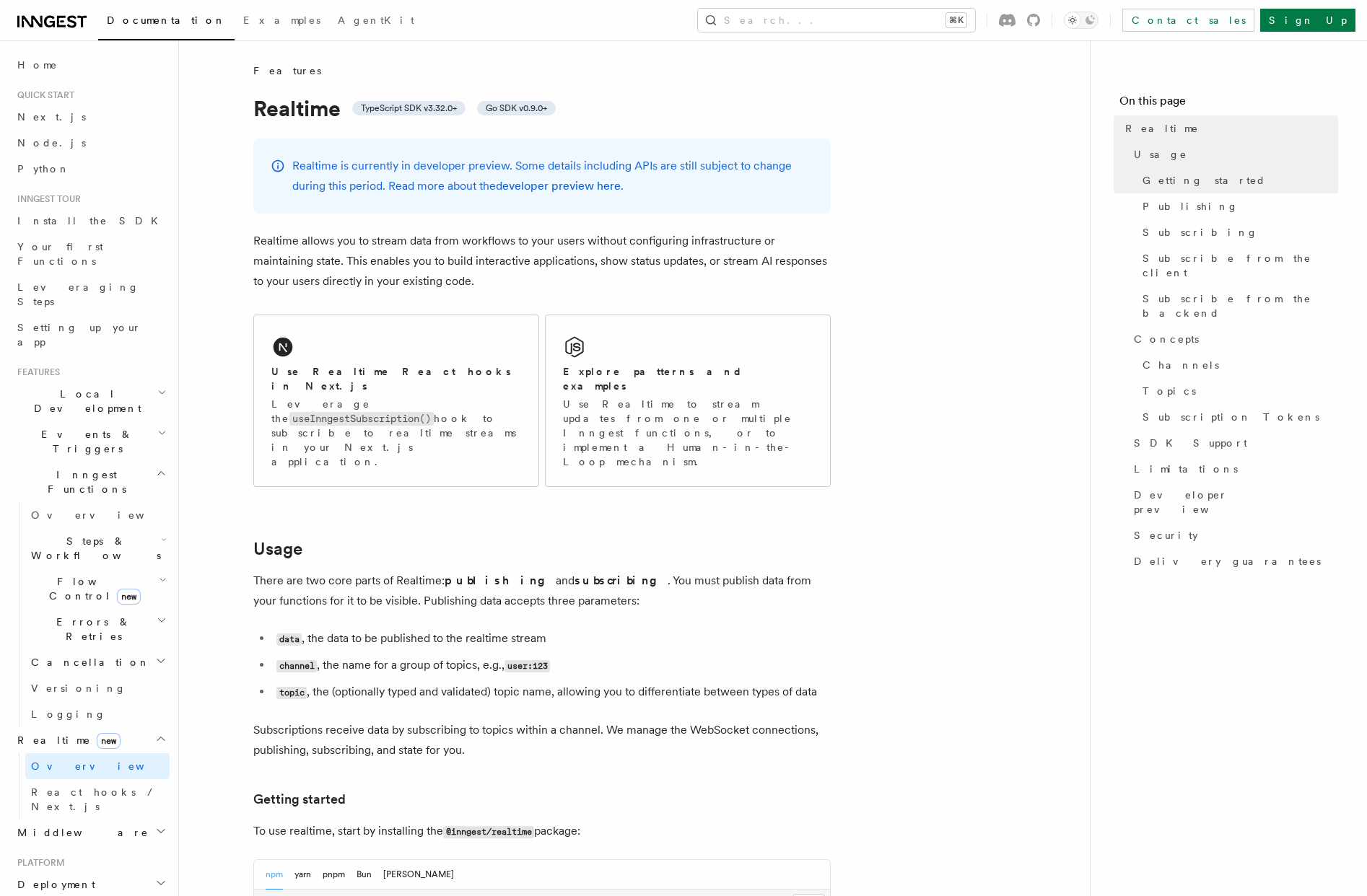
drag, startPoint x: 397, startPoint y: 170, endPoint x: 600, endPoint y: 168, distance: 203.0
click at [600, 168] on p "Realtime is currently in developer preview. Some details including APIs are sti…" at bounding box center [553, 175] width 521 height 40
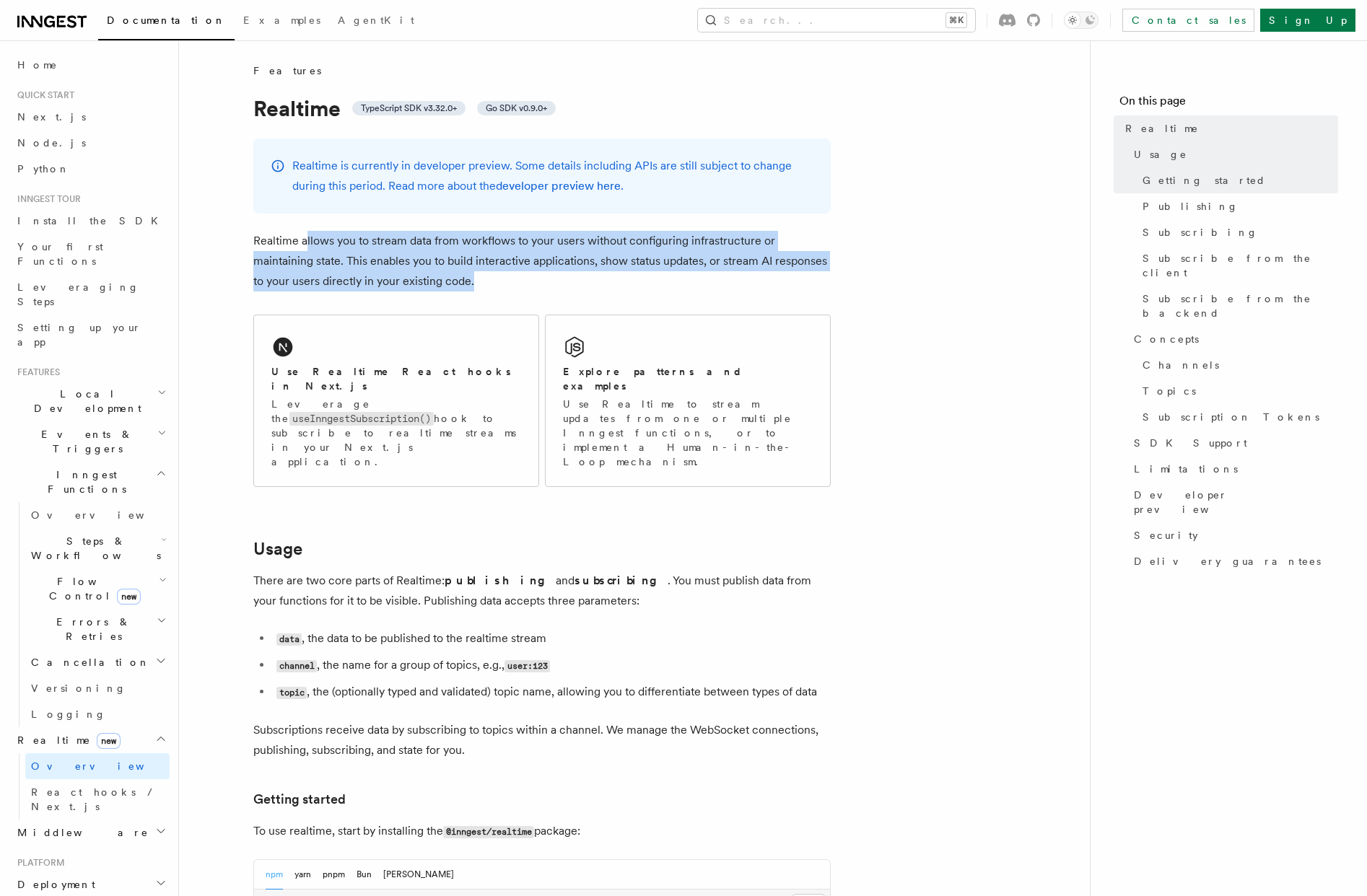
drag, startPoint x: 306, startPoint y: 236, endPoint x: 545, endPoint y: 280, distance: 243.0
click at [545, 280] on p "Realtime allows you to stream data from workflows to your users without configu…" at bounding box center [543, 261] width 578 height 60
click at [457, 273] on p "Realtime allows you to stream data from workflows to your users without configu…" at bounding box center [543, 261] width 578 height 60
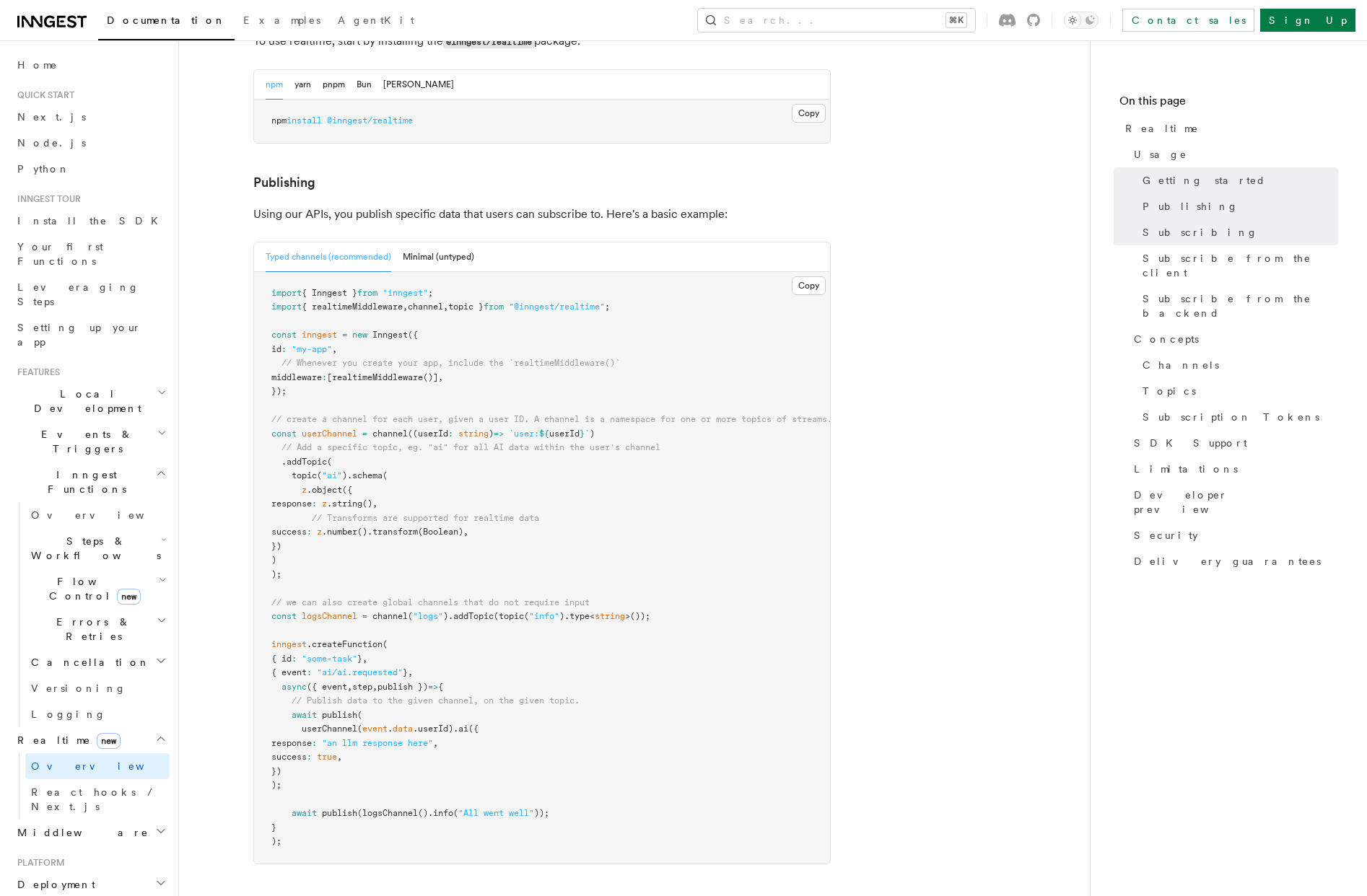
scroll to position [793, 0]
drag, startPoint x: 501, startPoint y: 374, endPoint x: 615, endPoint y: 375, distance: 114.0
click at [615, 412] on span "// create a channel for each user, given a user ID. A channel is a namespace fo…" at bounding box center [552, 417] width 561 height 10
drag, startPoint x: 292, startPoint y: 429, endPoint x: 401, endPoint y: 523, distance: 143.9
click at [401, 523] on pre "import { Inngest } from "inngest" ; import { realtimeMiddleware , channel , top…" at bounding box center [542, 566] width 576 height 592
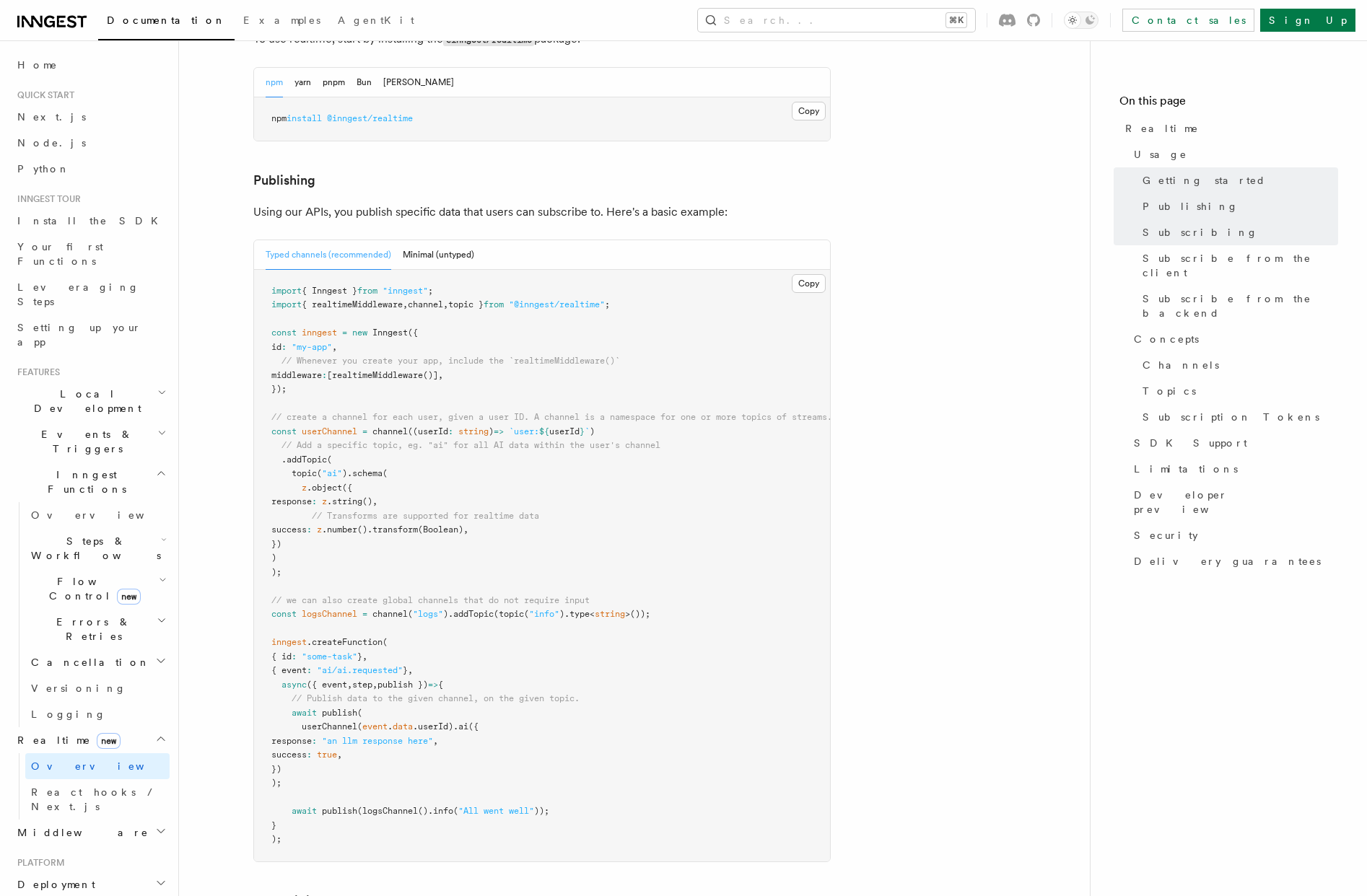
click at [390, 596] on span "// we can also create global channels that do not require input" at bounding box center [431, 600] width 319 height 10
drag, startPoint x: 331, startPoint y: 555, endPoint x: 479, endPoint y: 556, distance: 148.0
click at [479, 596] on span "// we can also create global channels that do not require input" at bounding box center [431, 600] width 319 height 10
click at [396, 521] on pre "import { Inngest } from "inngest" ; import { realtimeMiddleware , channel , top…" at bounding box center [542, 566] width 576 height 592
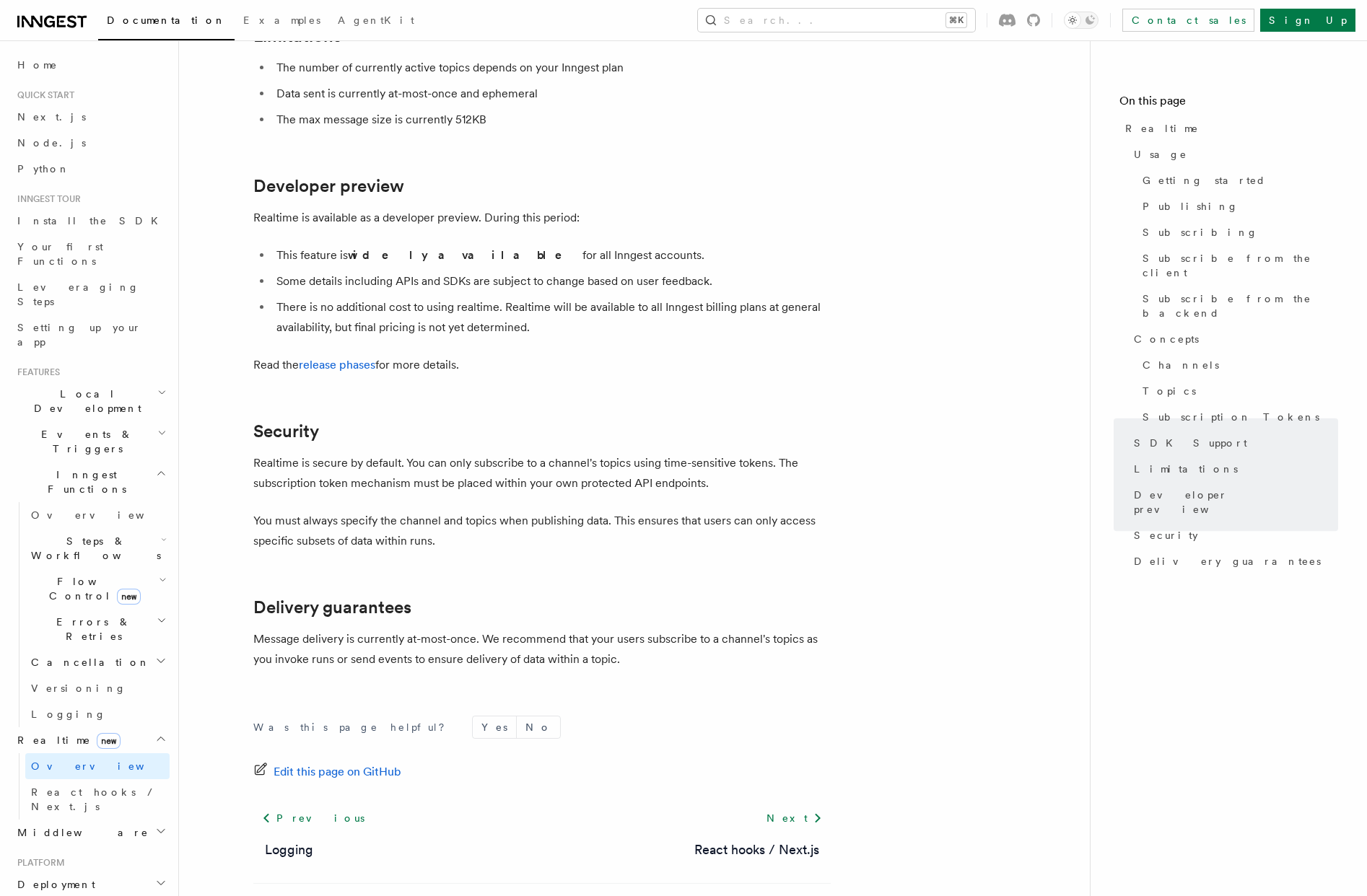
scroll to position [4584, 0]
click at [84, 786] on span "React hooks / Next.js" at bounding box center [94, 799] width 128 height 26
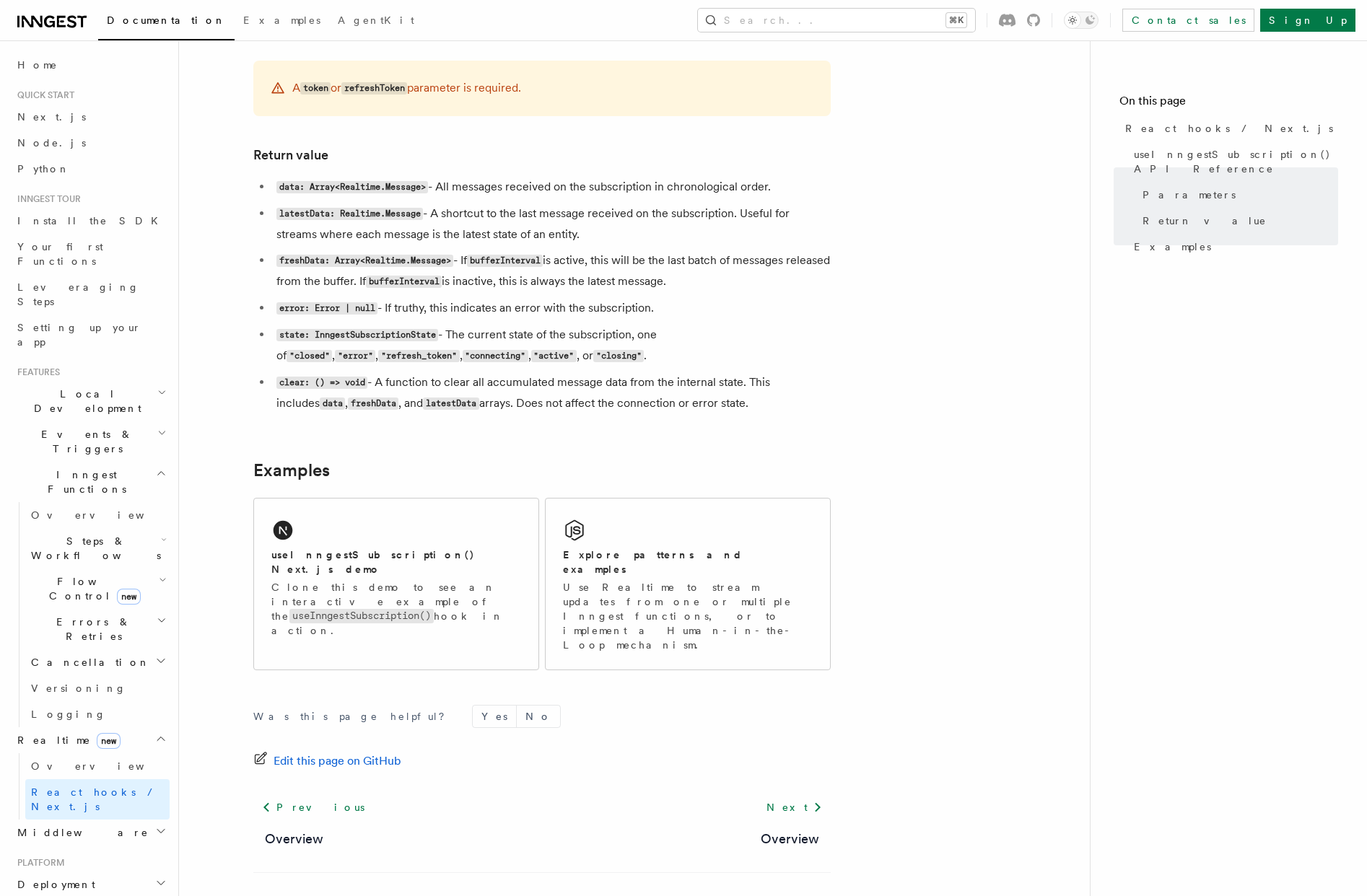
scroll to position [1137, 0]
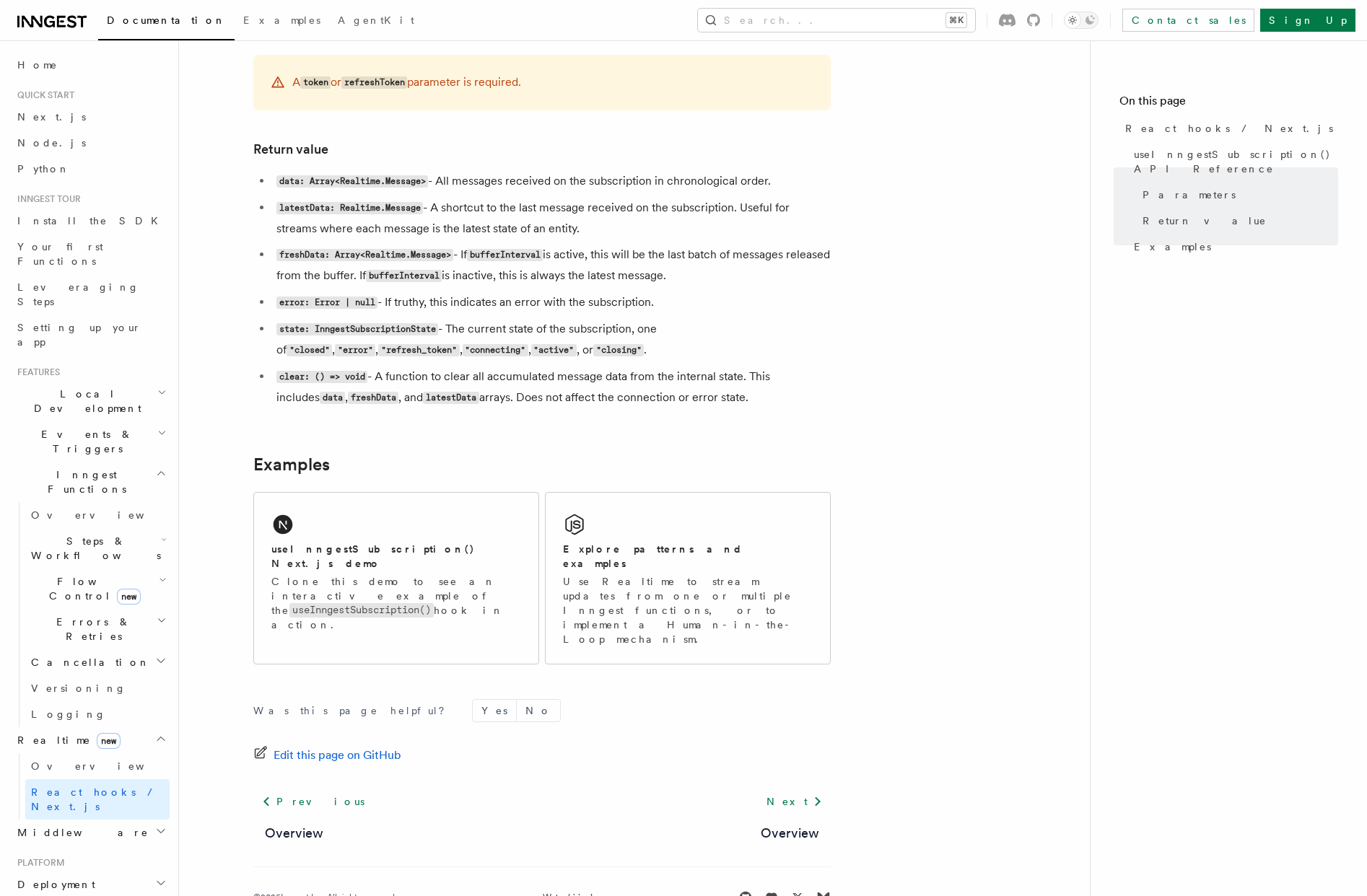
click at [64, 509] on span "Overview" at bounding box center [104, 515] width 148 height 12
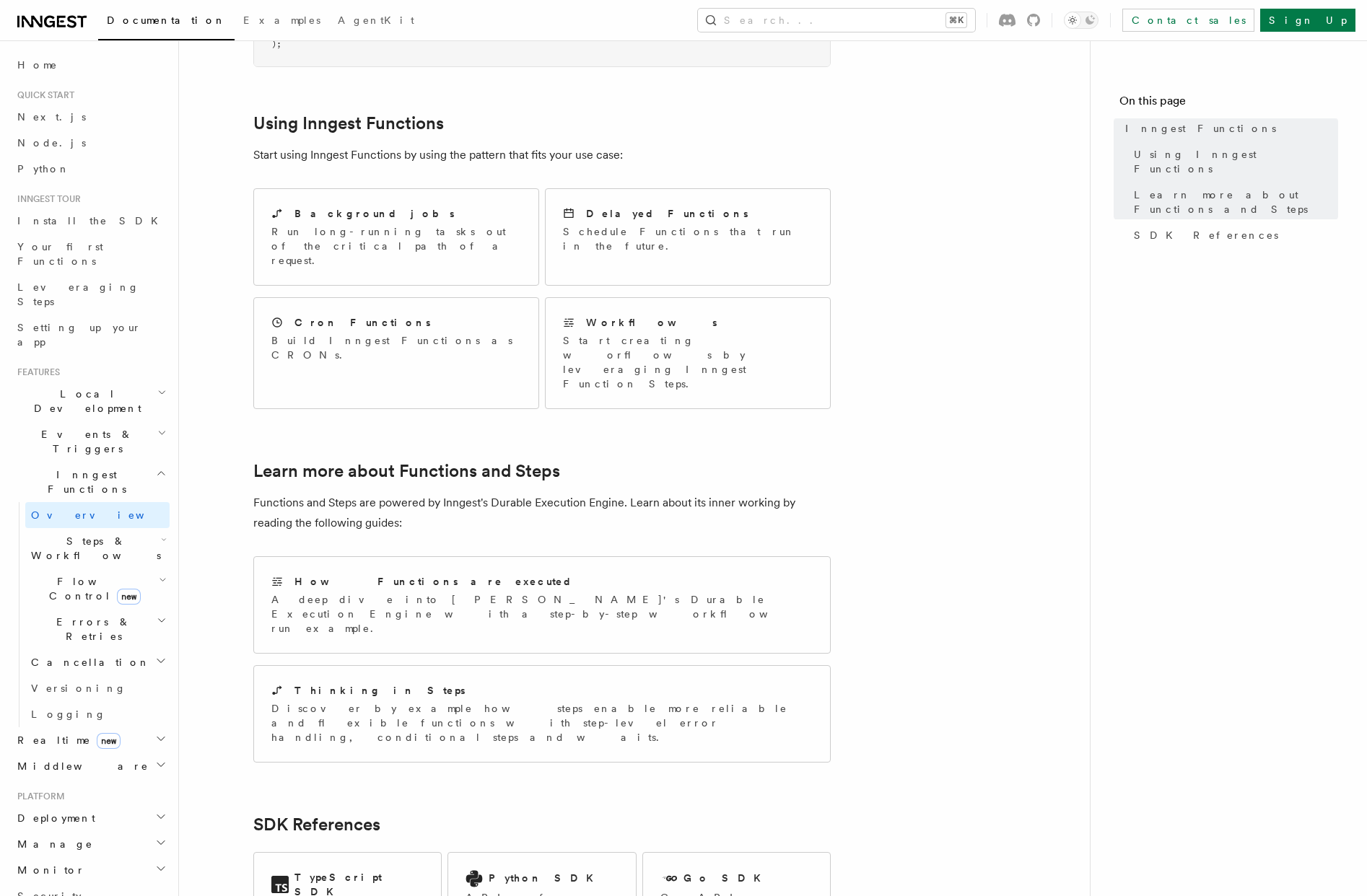
scroll to position [682, 0]
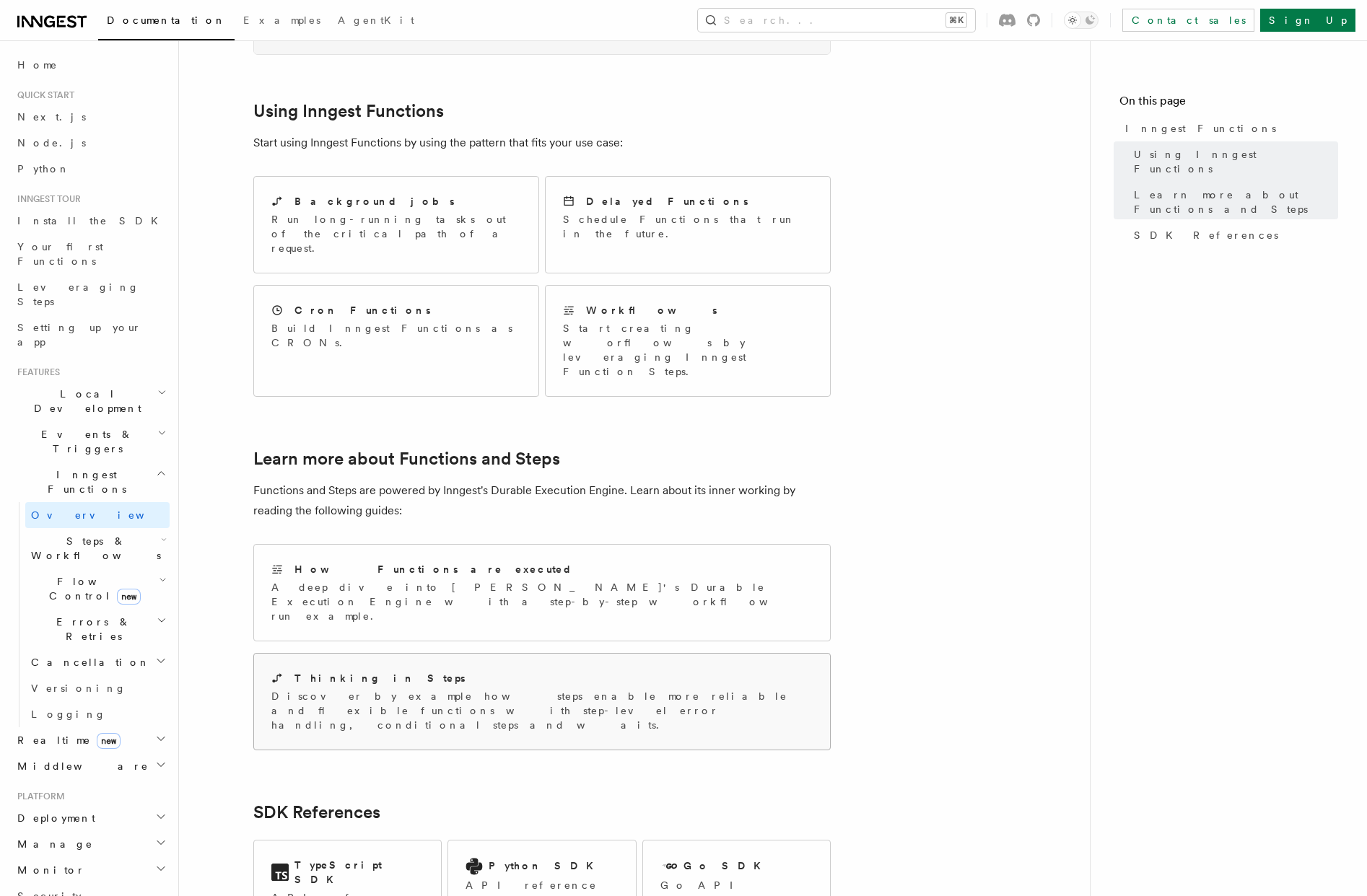
click at [438, 689] on p "Discover by example how steps enable more reliable and flexible functions with …" at bounding box center [543, 711] width 542 height 43
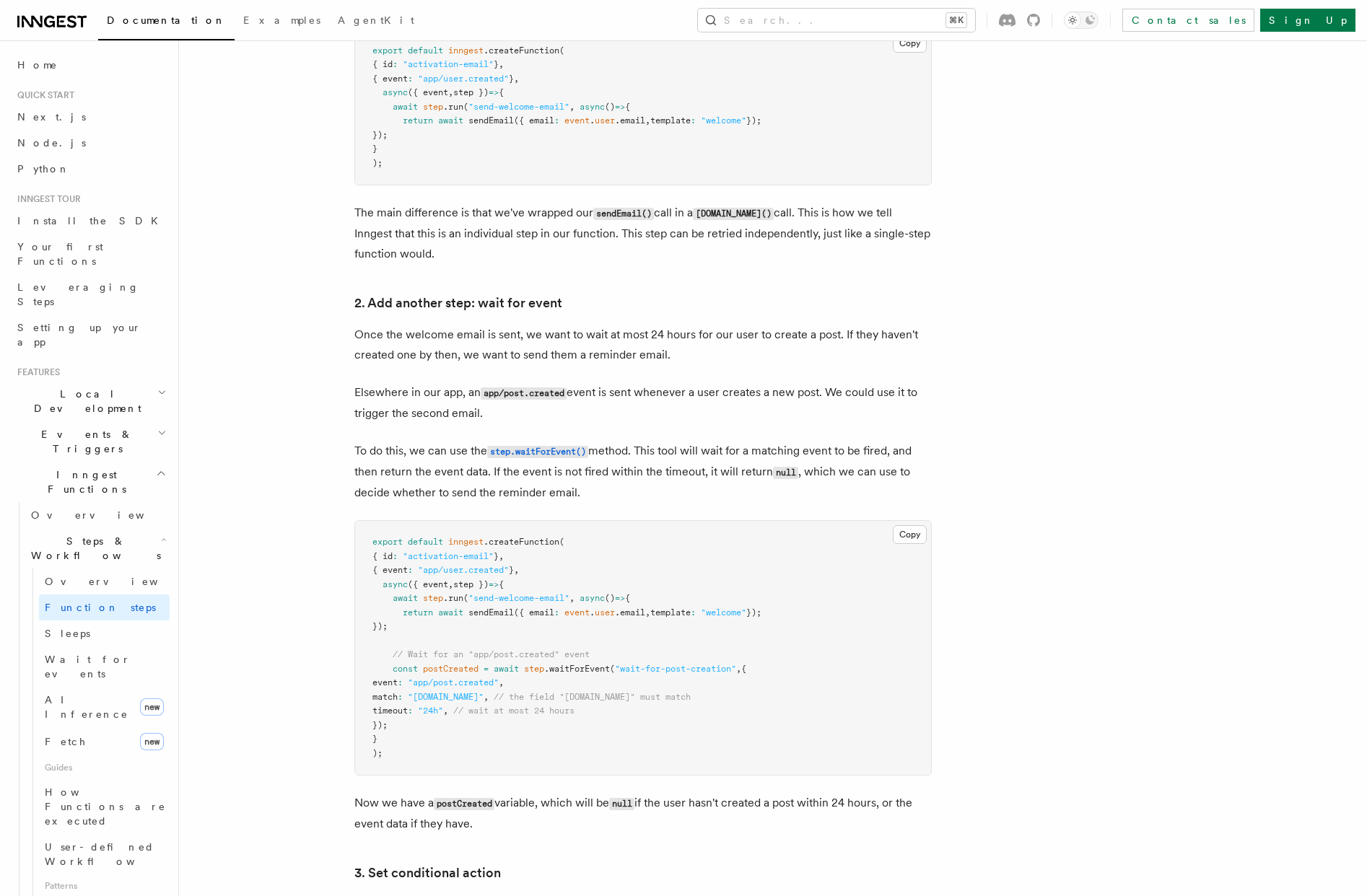
scroll to position [1099, 0]
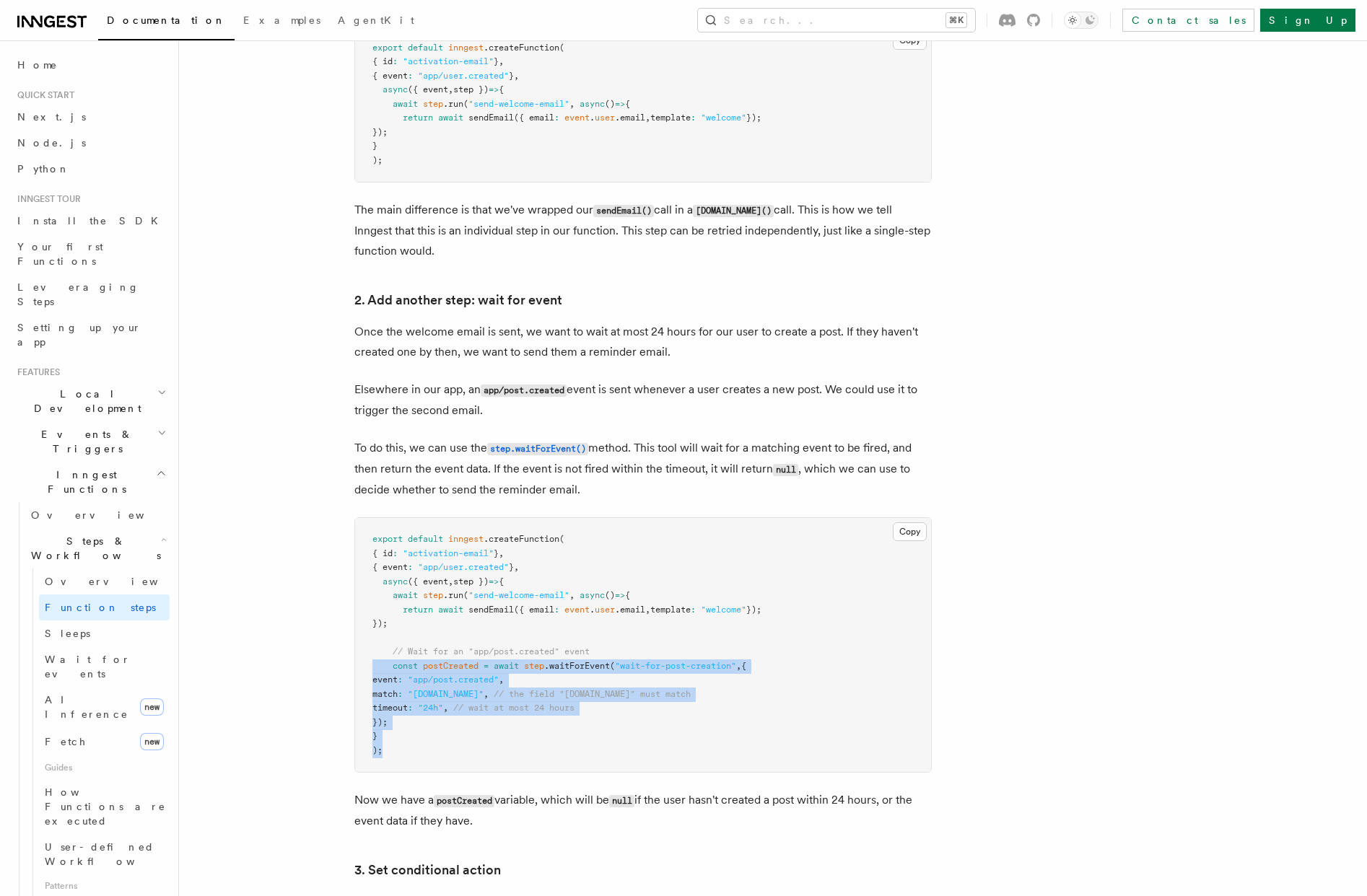
drag, startPoint x: 393, startPoint y: 746, endPoint x: 360, endPoint y: 662, distance: 90.2
click at [360, 662] on pre "export default inngest .createFunction ( { id : "activation-email" } , { event …" at bounding box center [643, 645] width 576 height 254
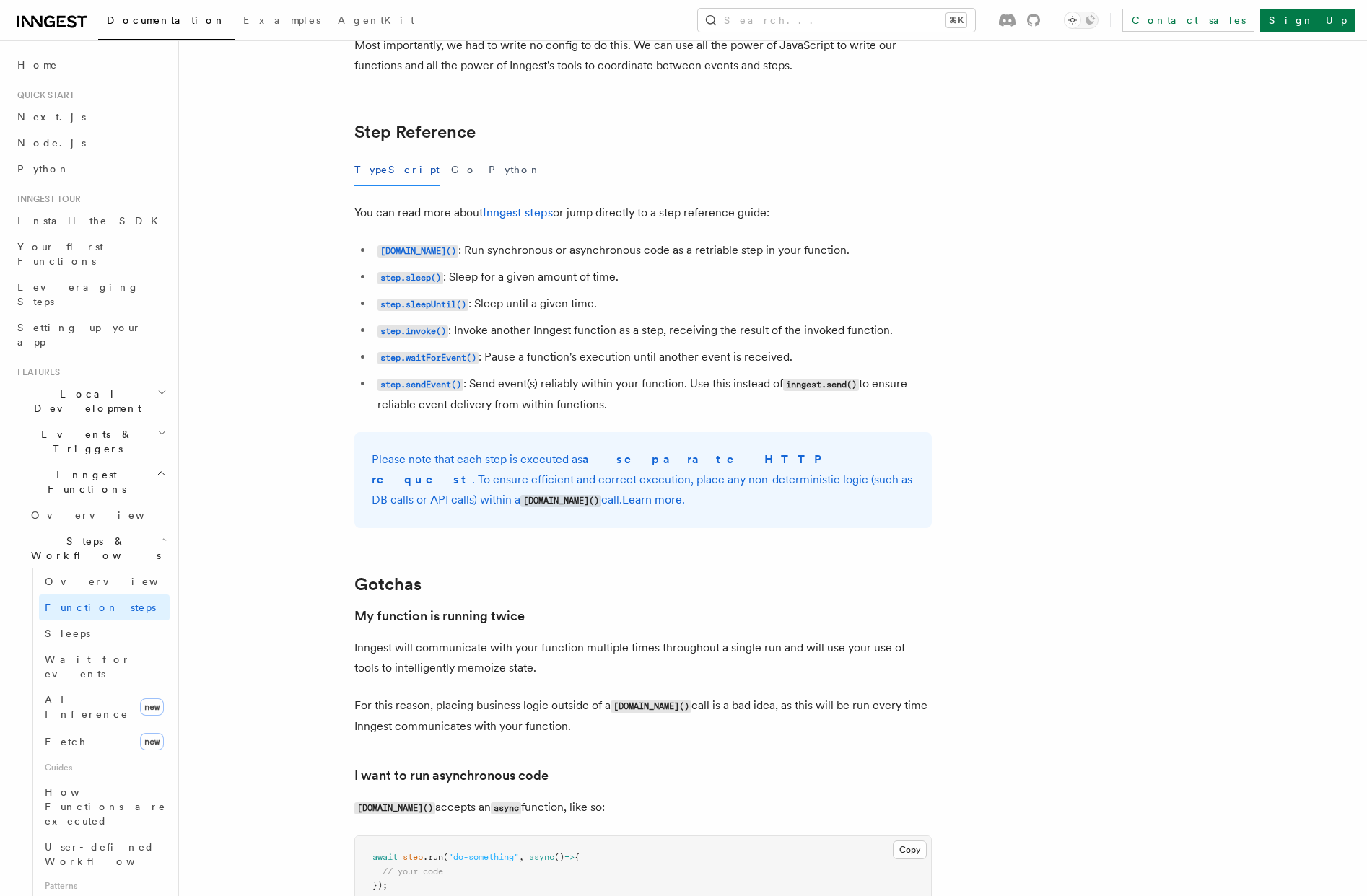
scroll to position [2491, 0]
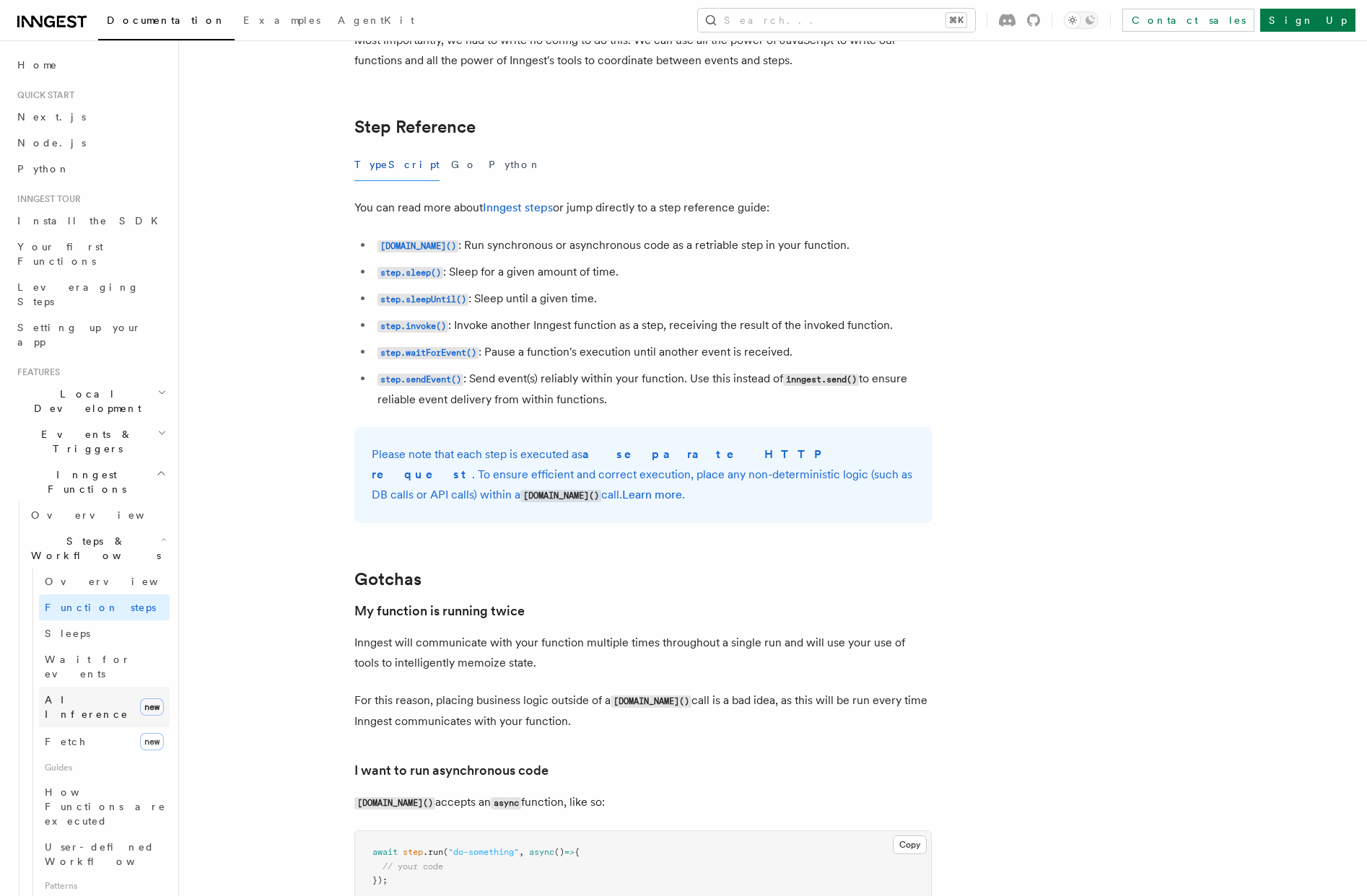
click at [77, 694] on span "AI Inference" at bounding box center [86, 707] width 84 height 26
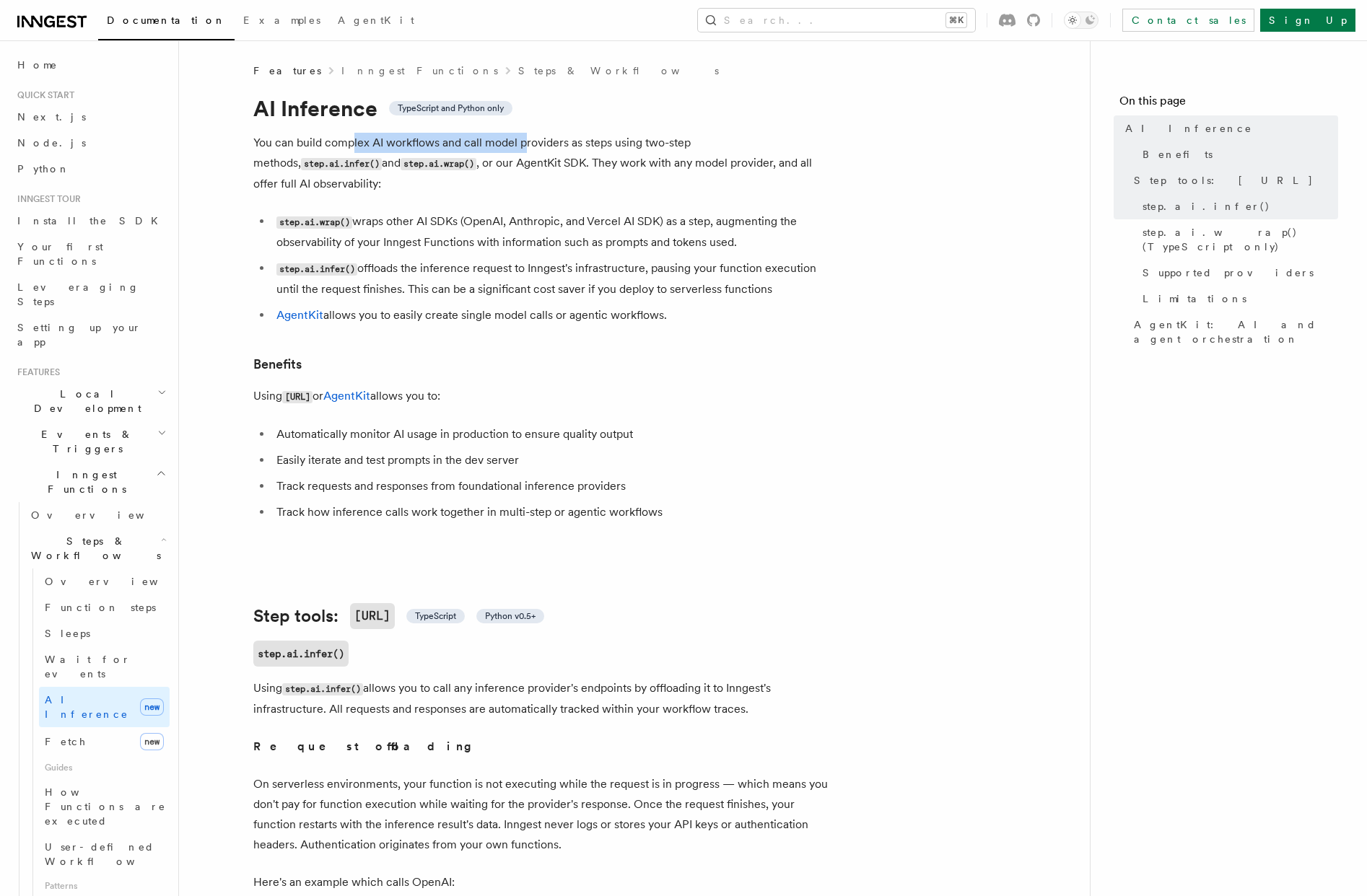
drag, startPoint x: 352, startPoint y: 143, endPoint x: 525, endPoint y: 145, distance: 173.0
click at [525, 145] on p "You can build complex AI workflows and call model providers as steps using two-…" at bounding box center [543, 164] width 578 height 61
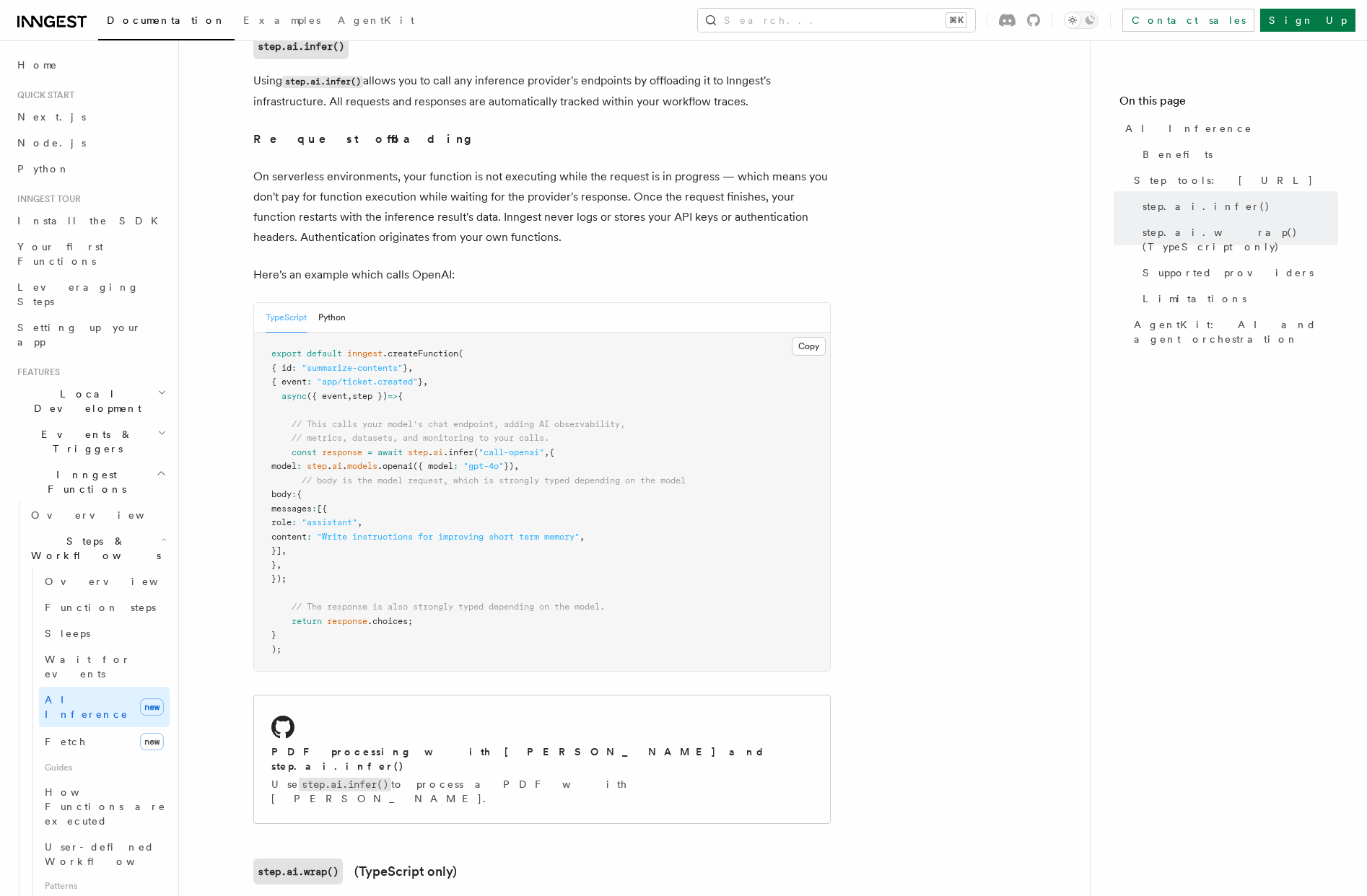
scroll to position [614, 0]
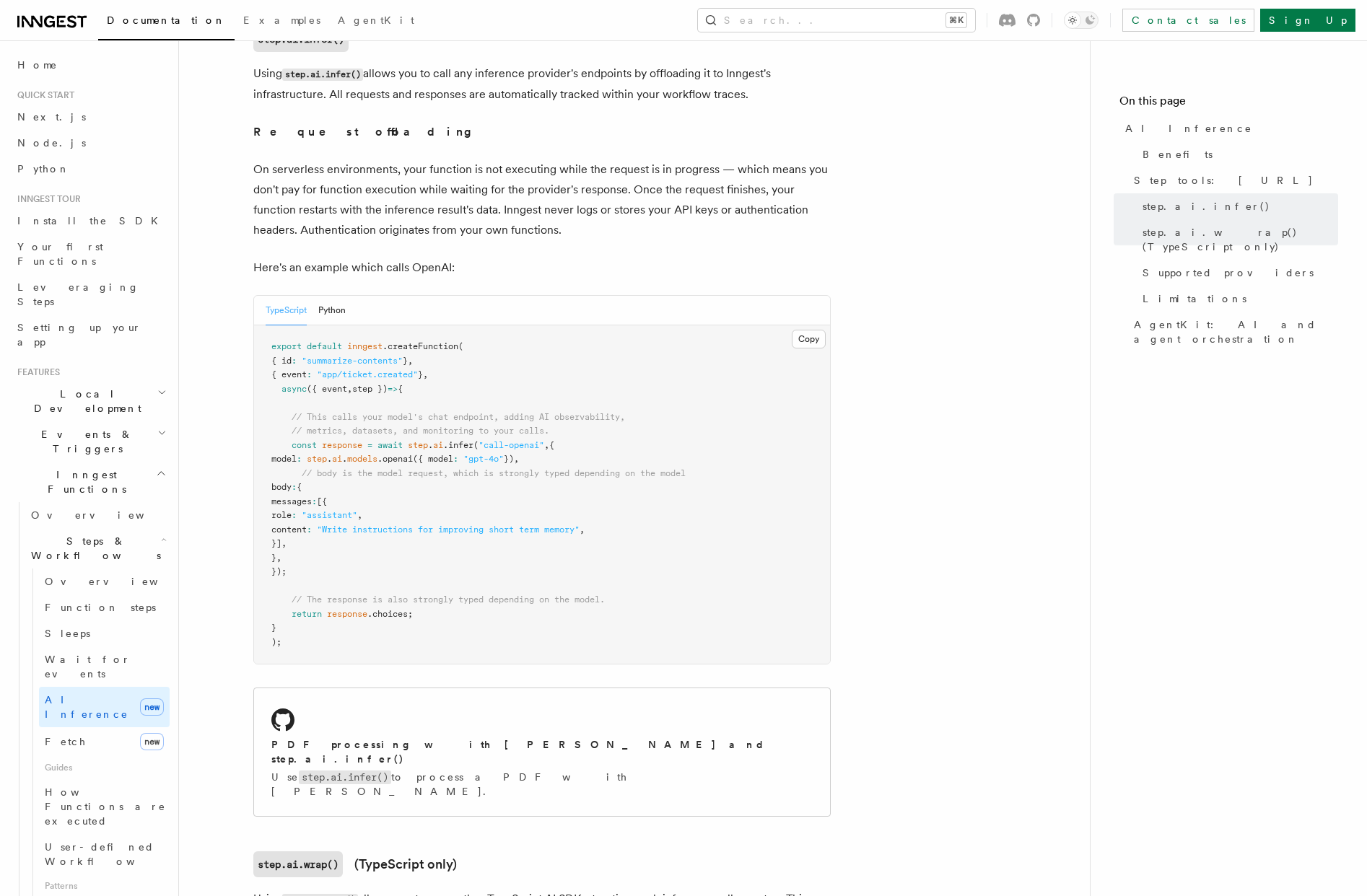
drag, startPoint x: 323, startPoint y: 505, endPoint x: 688, endPoint y: 520, distance: 365.3
click at [688, 520] on pre "export default inngest .createFunction ( { id : "summarize-contents" } , { even…" at bounding box center [542, 495] width 576 height 338
click at [680, 514] on pre "export default inngest .createFunction ( { id : "summarize-contents" } , { even…" at bounding box center [542, 495] width 576 height 338
click at [624, 494] on pre "export default inngest .createFunction ( { id : "summarize-contents" } , { even…" at bounding box center [542, 495] width 576 height 338
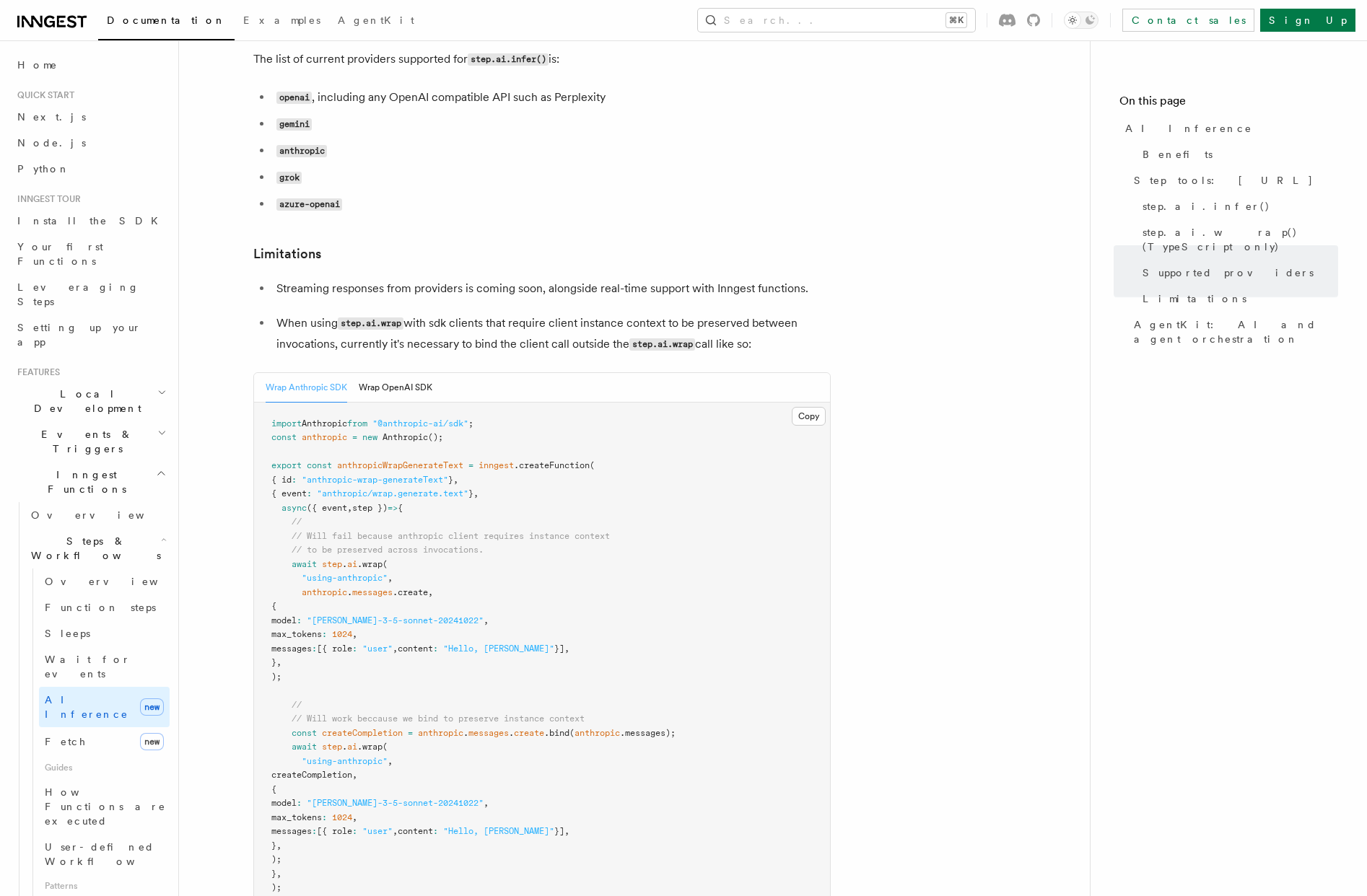
scroll to position [1987, 0]
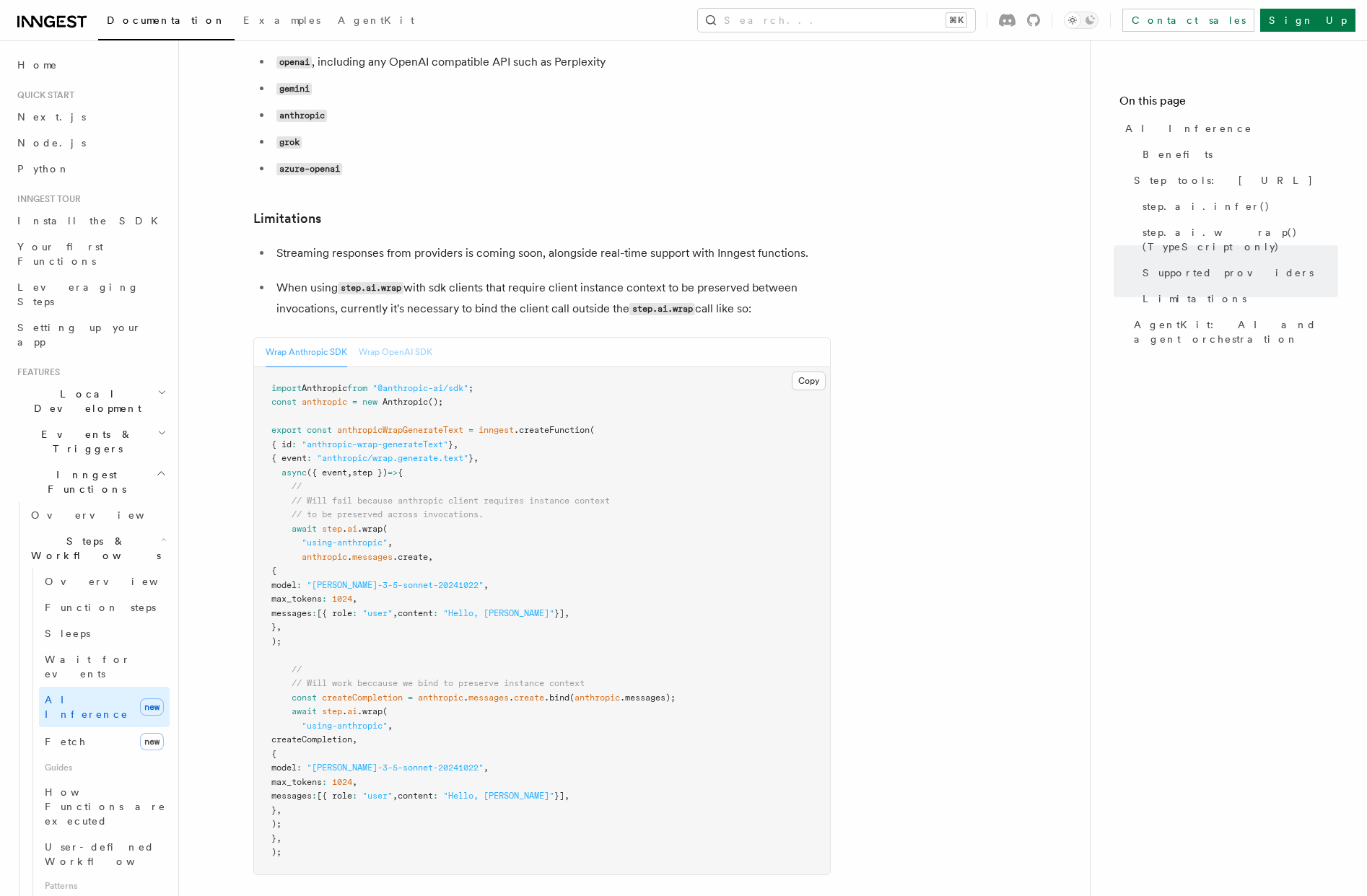
click at [400, 337] on button "Wrap OpenAI SDK" at bounding box center [396, 352] width 74 height 30
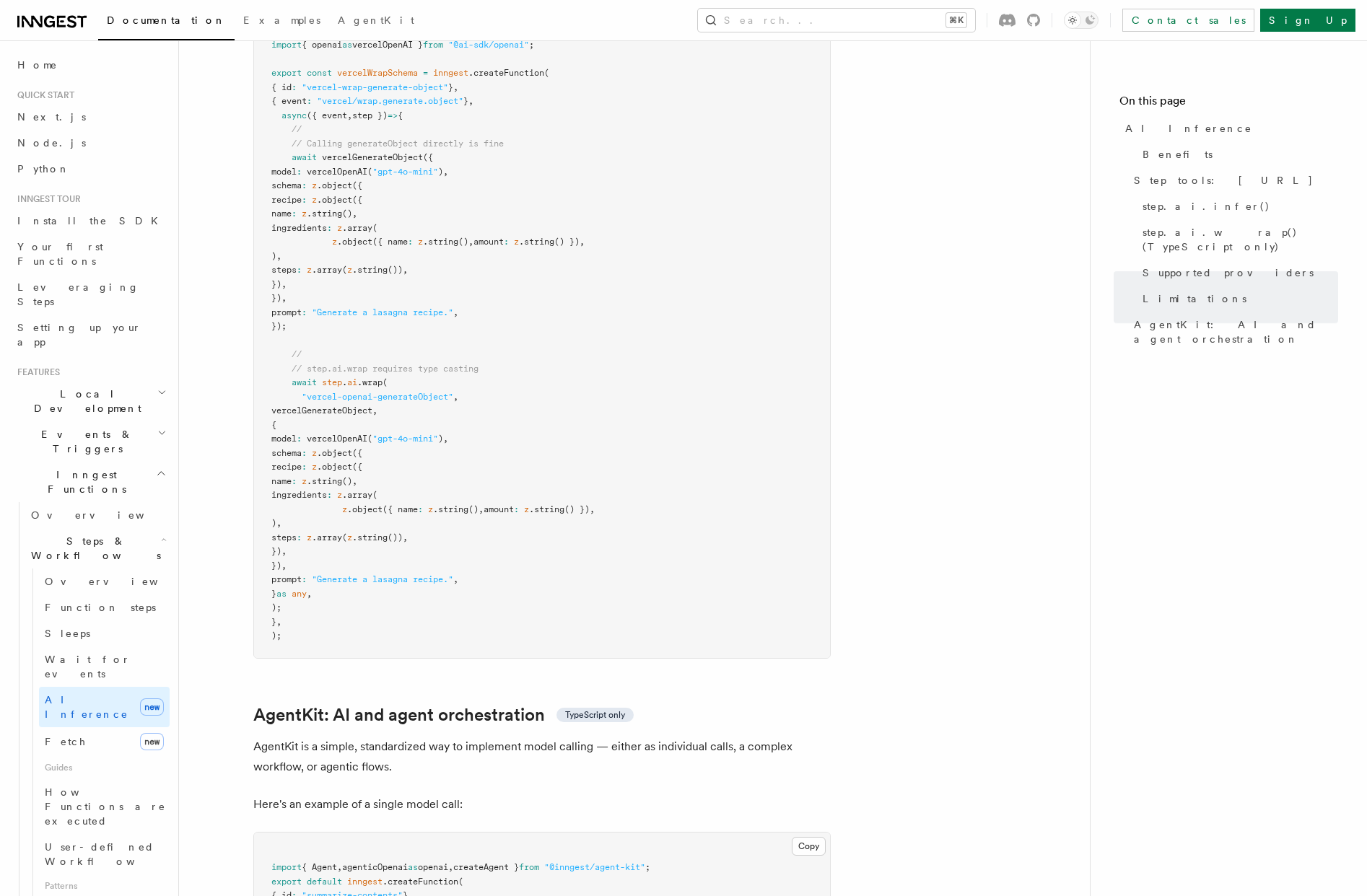
scroll to position [3815, 0]
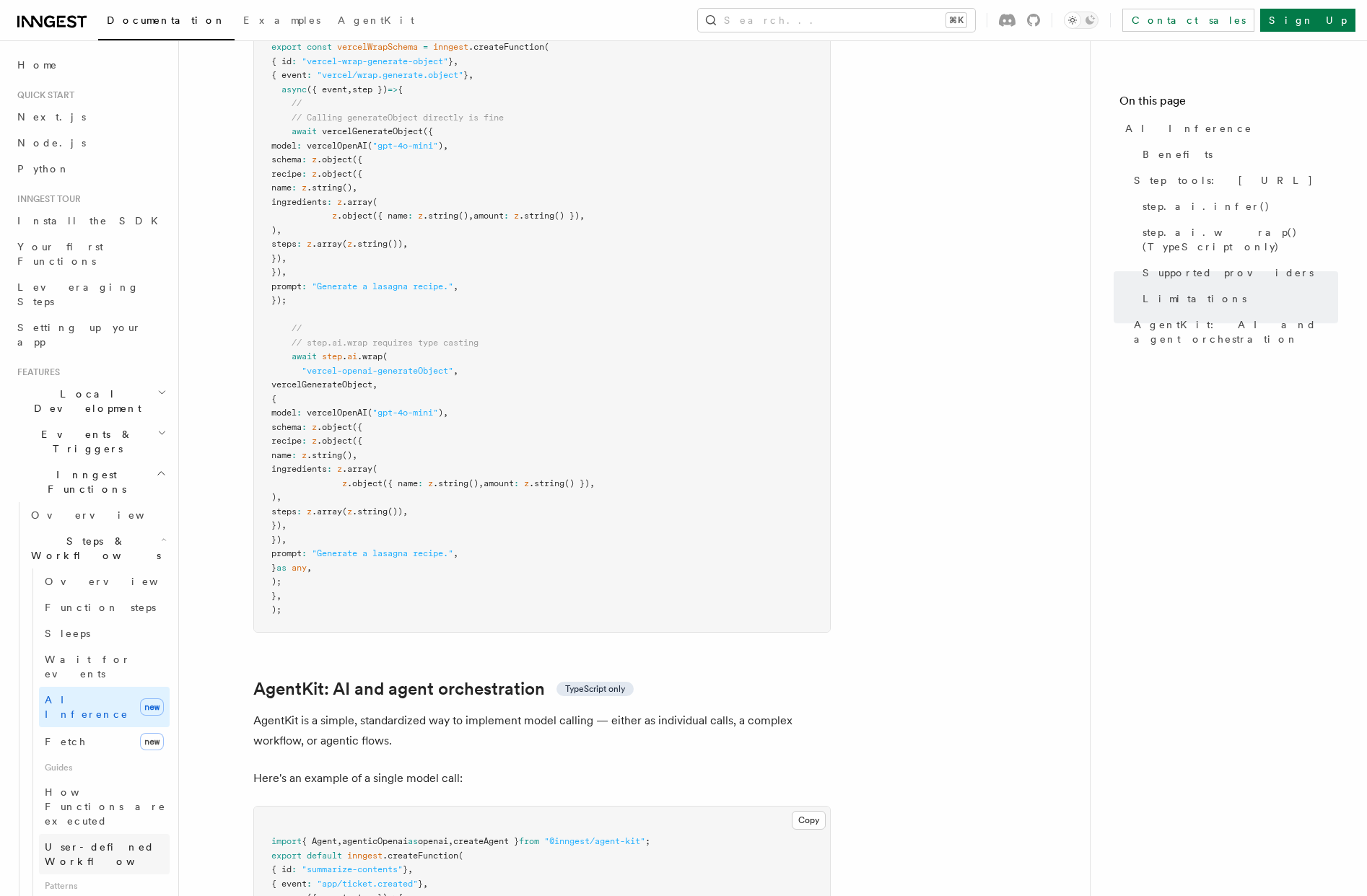
click at [94, 841] on span "User-defined Workflows" at bounding box center [110, 854] width 130 height 26
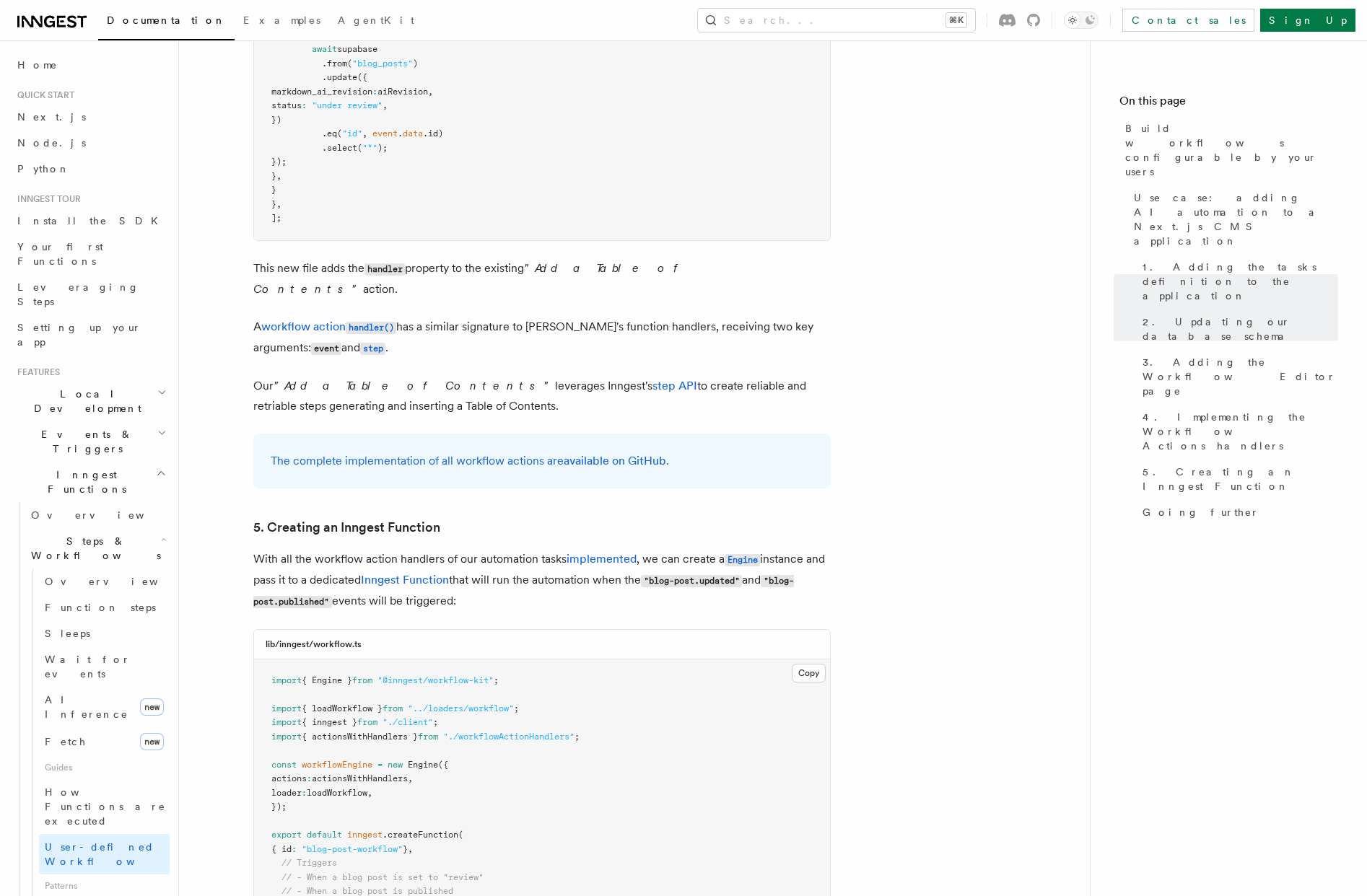
scroll to position [5859, 0]
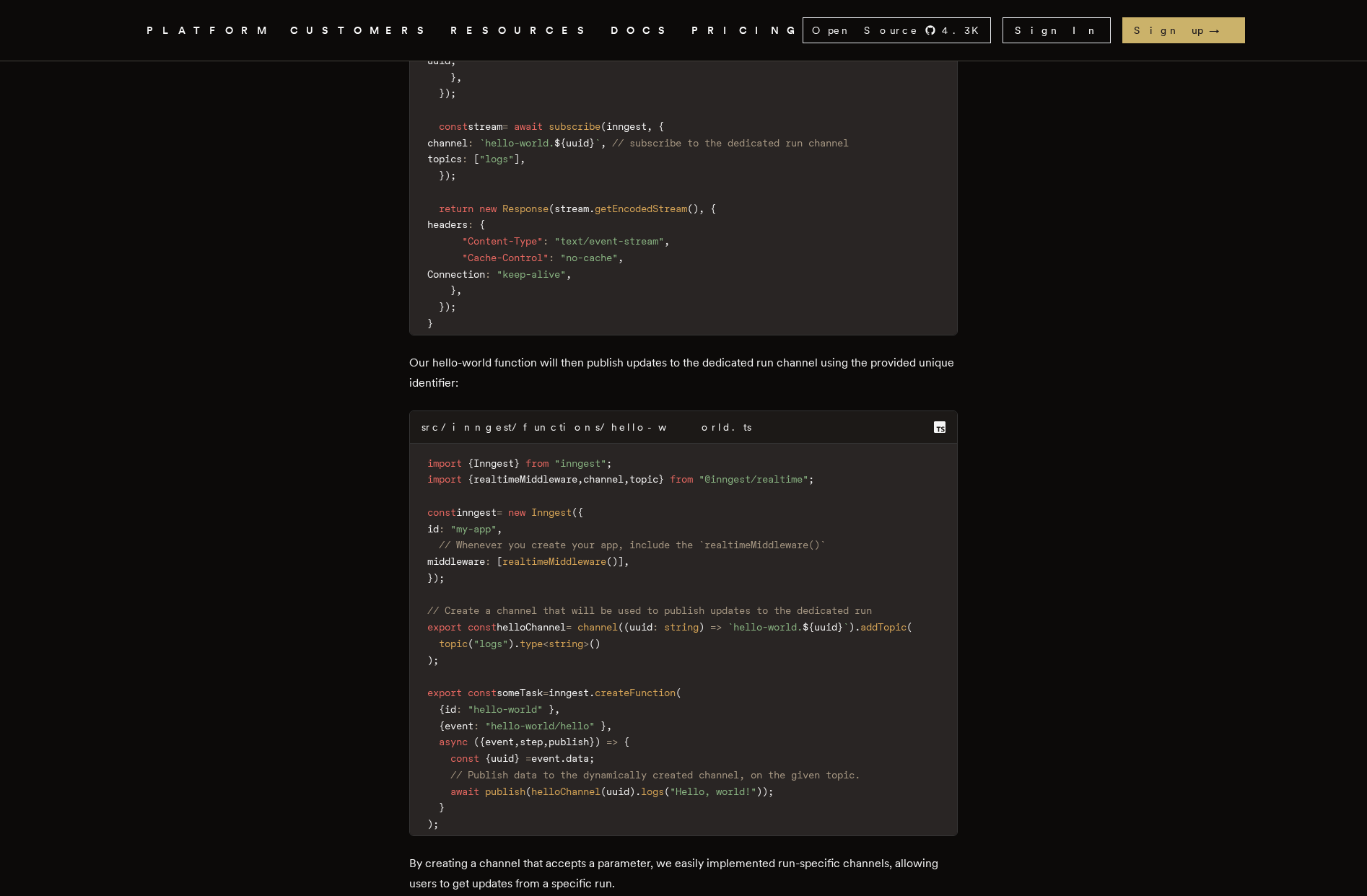
scroll to position [2670, 0]
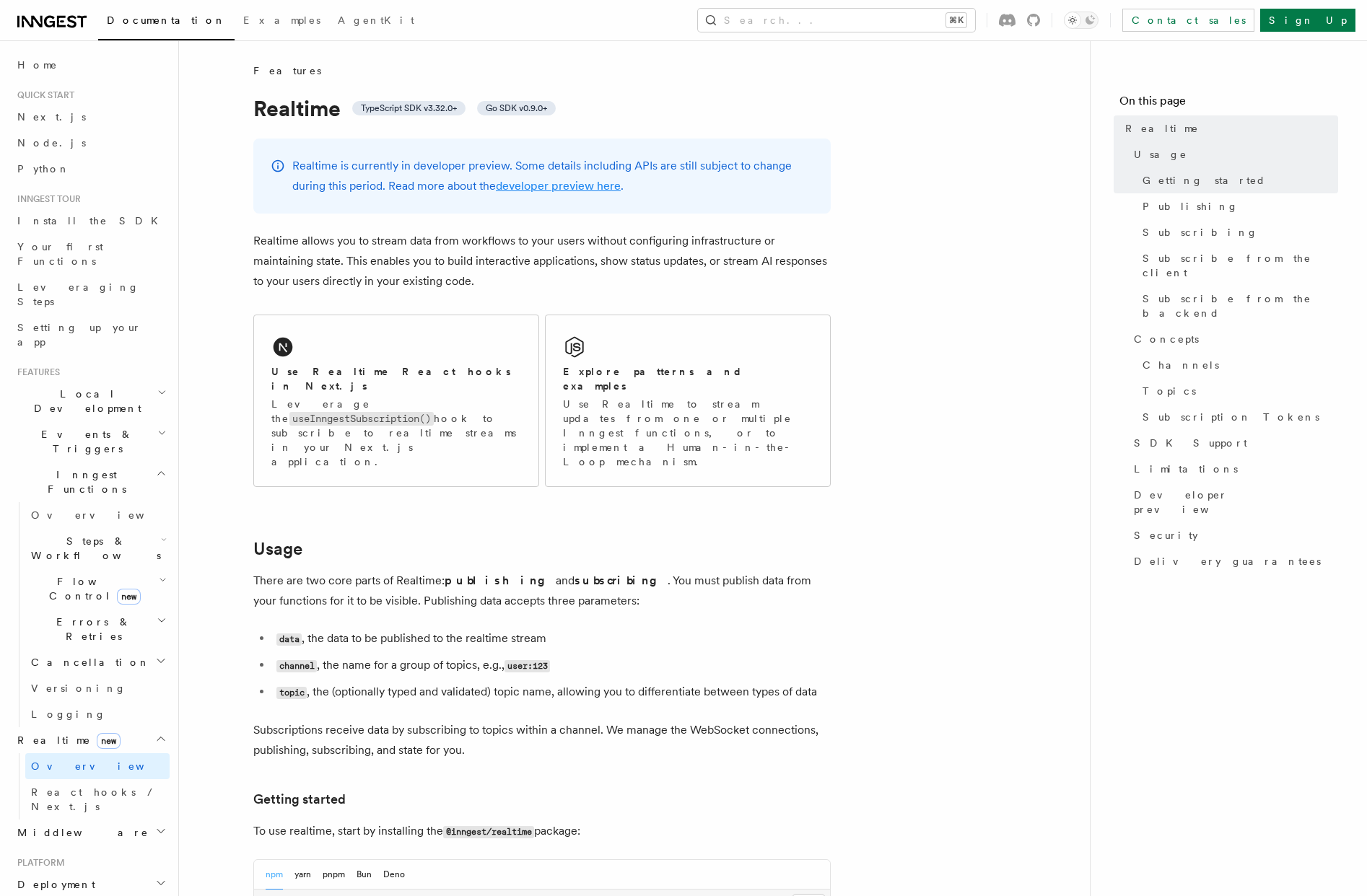
click at [550, 184] on link "developer preview here" at bounding box center [558, 185] width 125 height 13
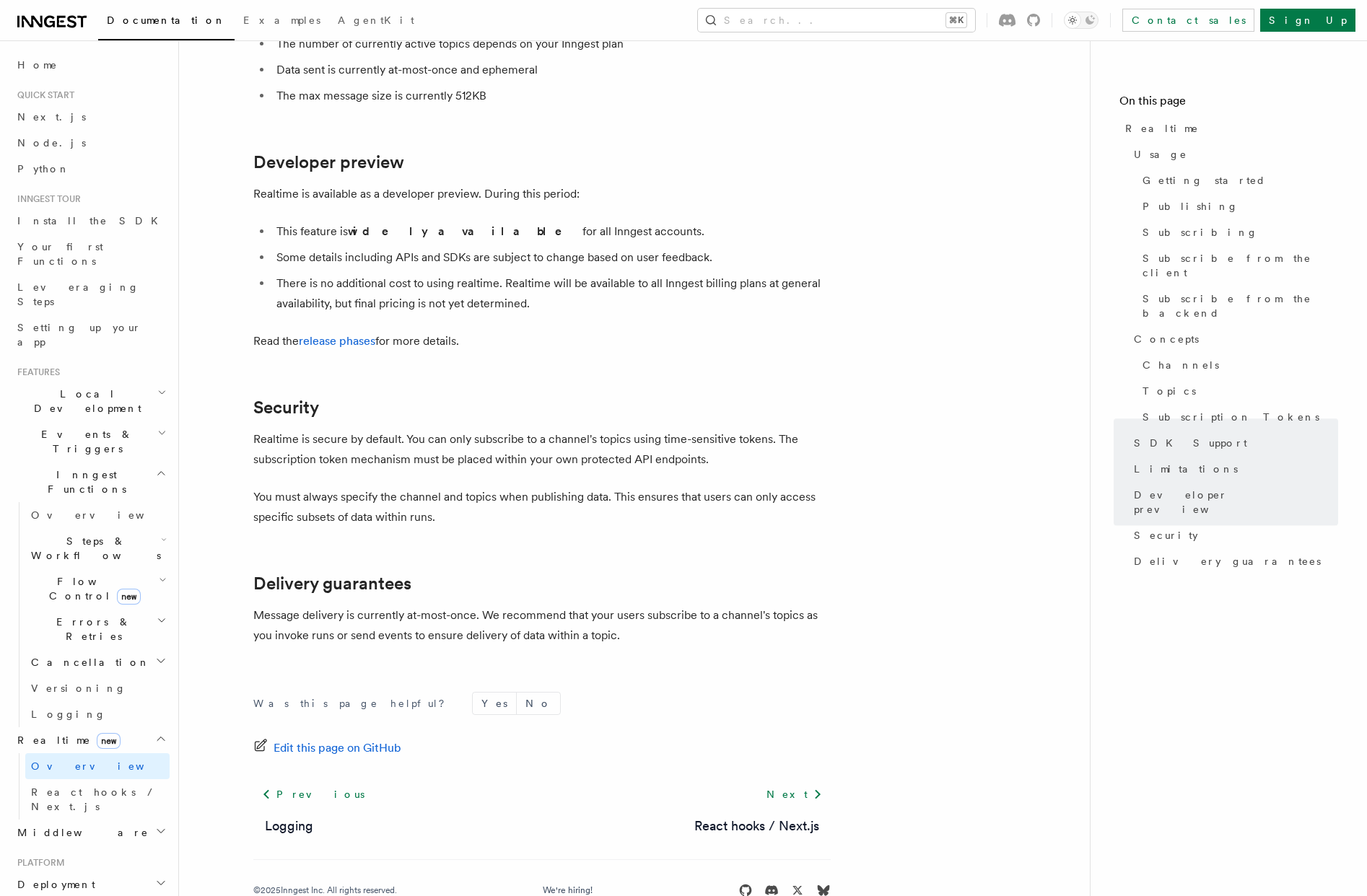
scroll to position [4609, 0]
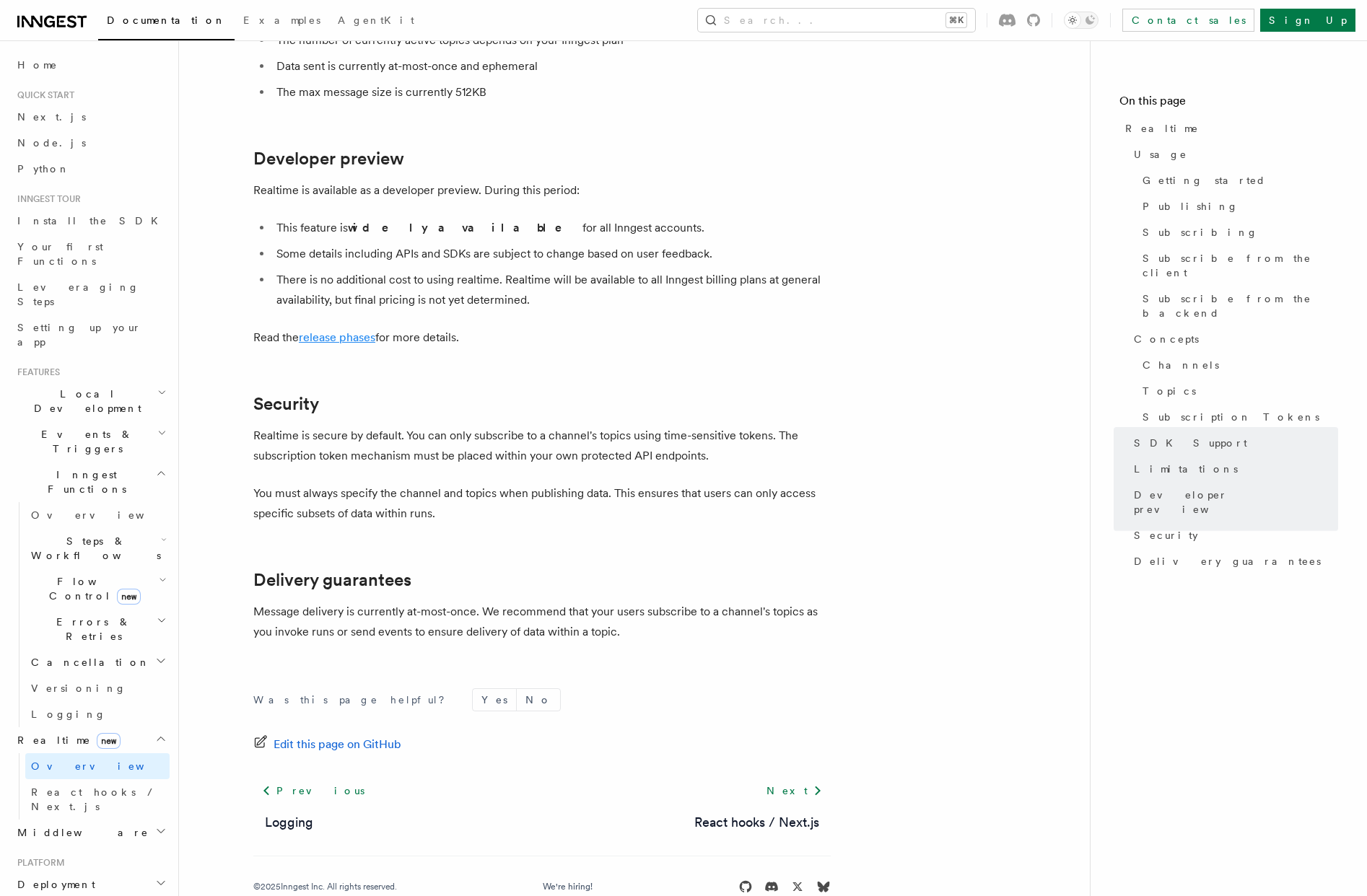
click at [337, 330] on link "release phases" at bounding box center [337, 336] width 76 height 13
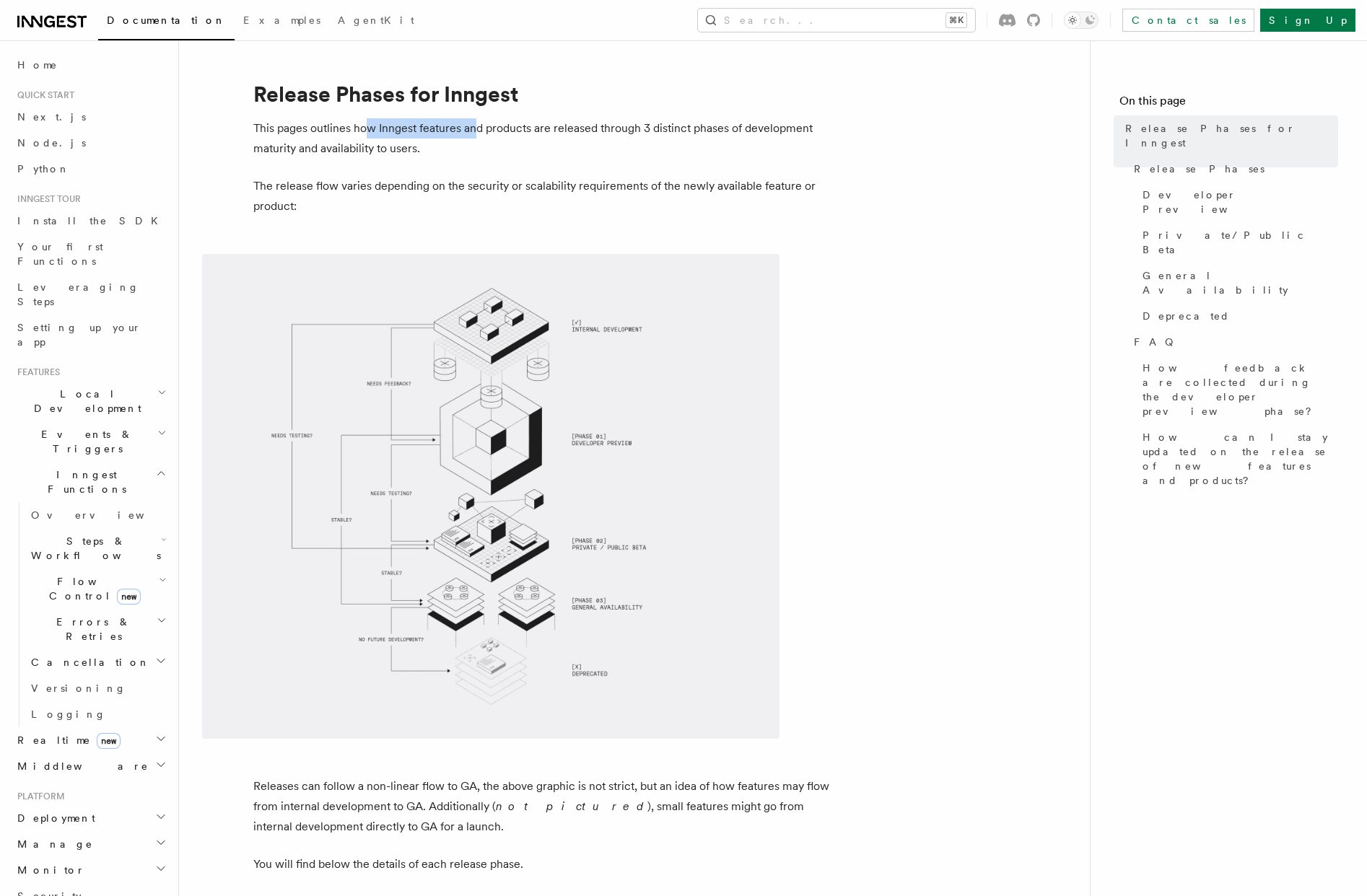
drag, startPoint x: 370, startPoint y: 126, endPoint x: 477, endPoint y: 125, distance: 107.0
click at [477, 125] on p "This pages outlines how Inngest features and products are released through 3 di…" at bounding box center [543, 139] width 578 height 40
drag, startPoint x: 337, startPoint y: 188, endPoint x: 413, endPoint y: 188, distance: 76.0
click at [413, 188] on p "The release flow varies depending on the security or scalability requirements o…" at bounding box center [543, 196] width 578 height 40
click at [423, 438] on img at bounding box center [491, 496] width 578 height 485
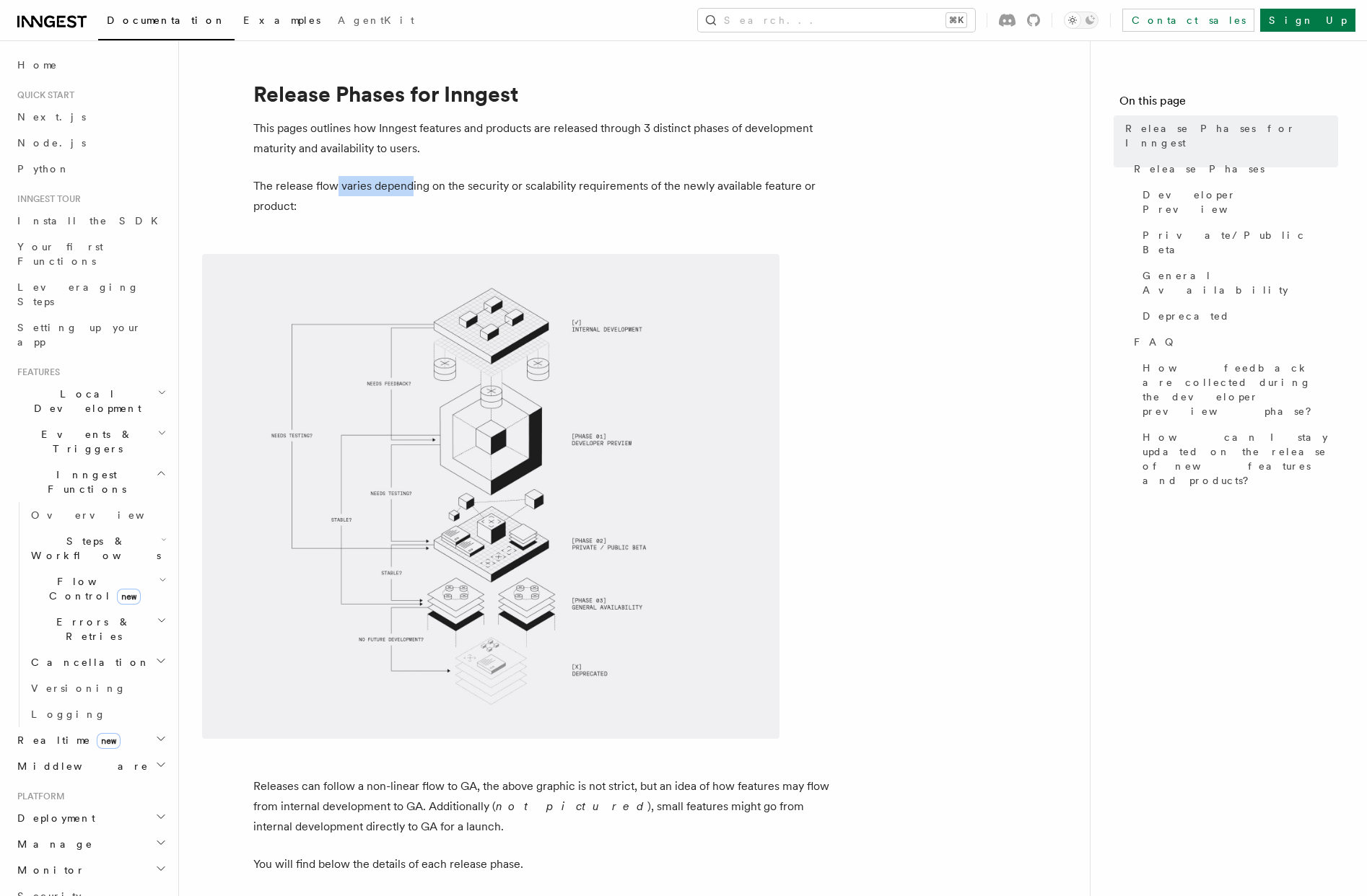
click at [243, 16] on span "Examples" at bounding box center [282, 20] width 77 height 12
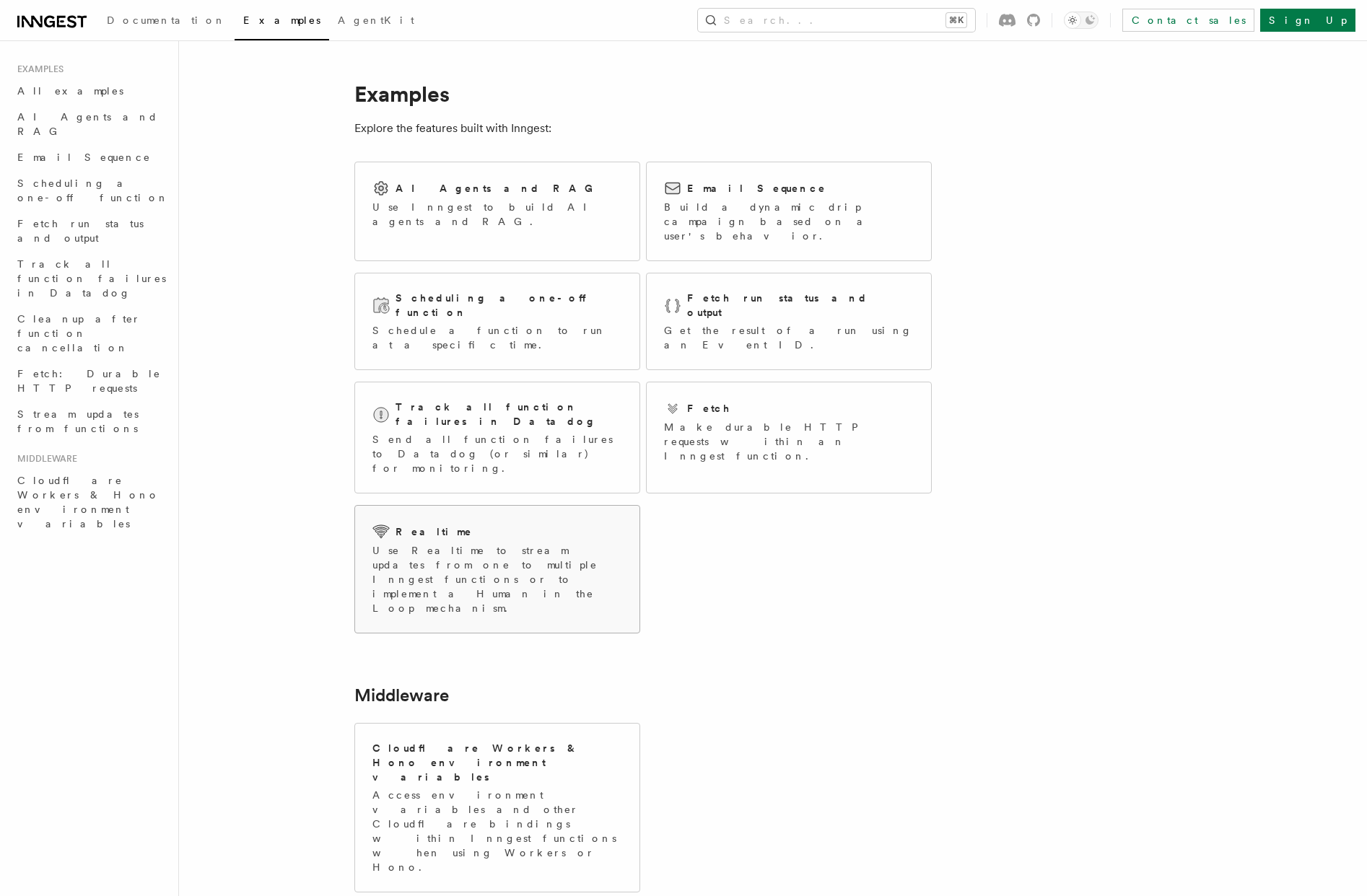
click at [483, 543] on p "Use Realtime to stream updates from one to multiple Inngest functions or to imp…" at bounding box center [498, 579] width 250 height 72
